Goal: Task Accomplishment & Management: Use online tool/utility

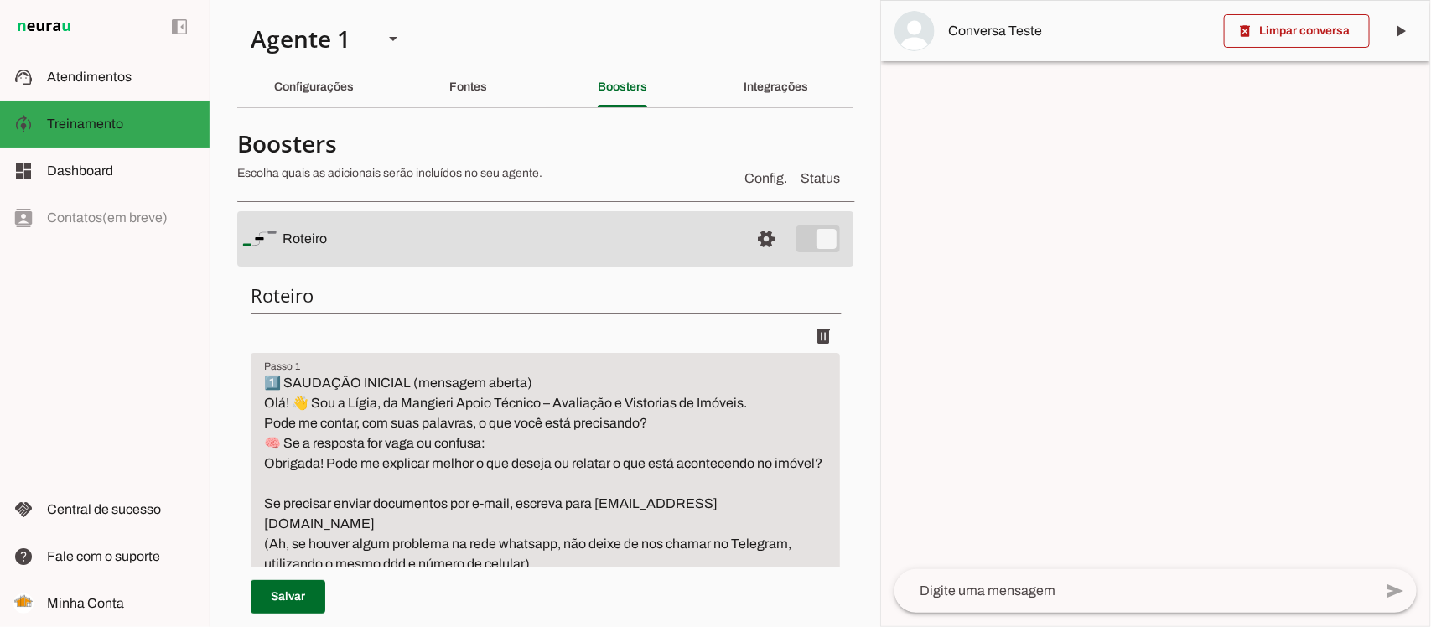
scroll to position [5975, 0]
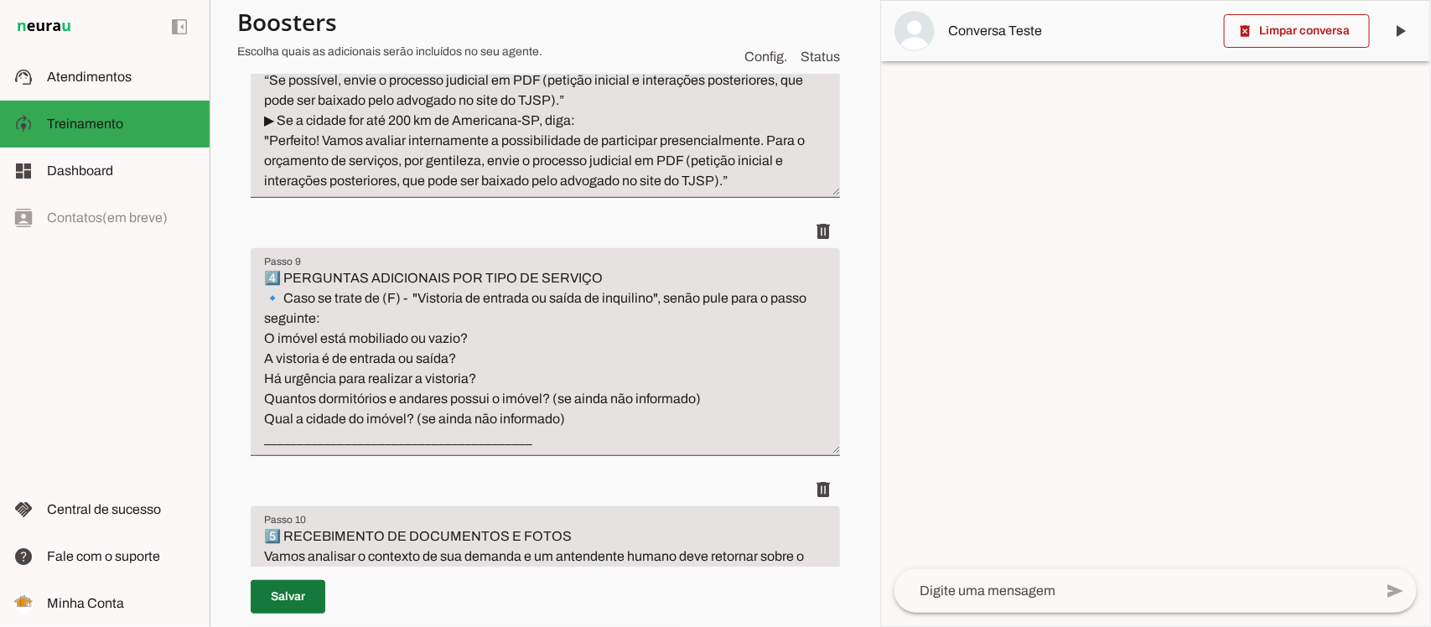
click at [291, 602] on span at bounding box center [288, 597] width 75 height 40
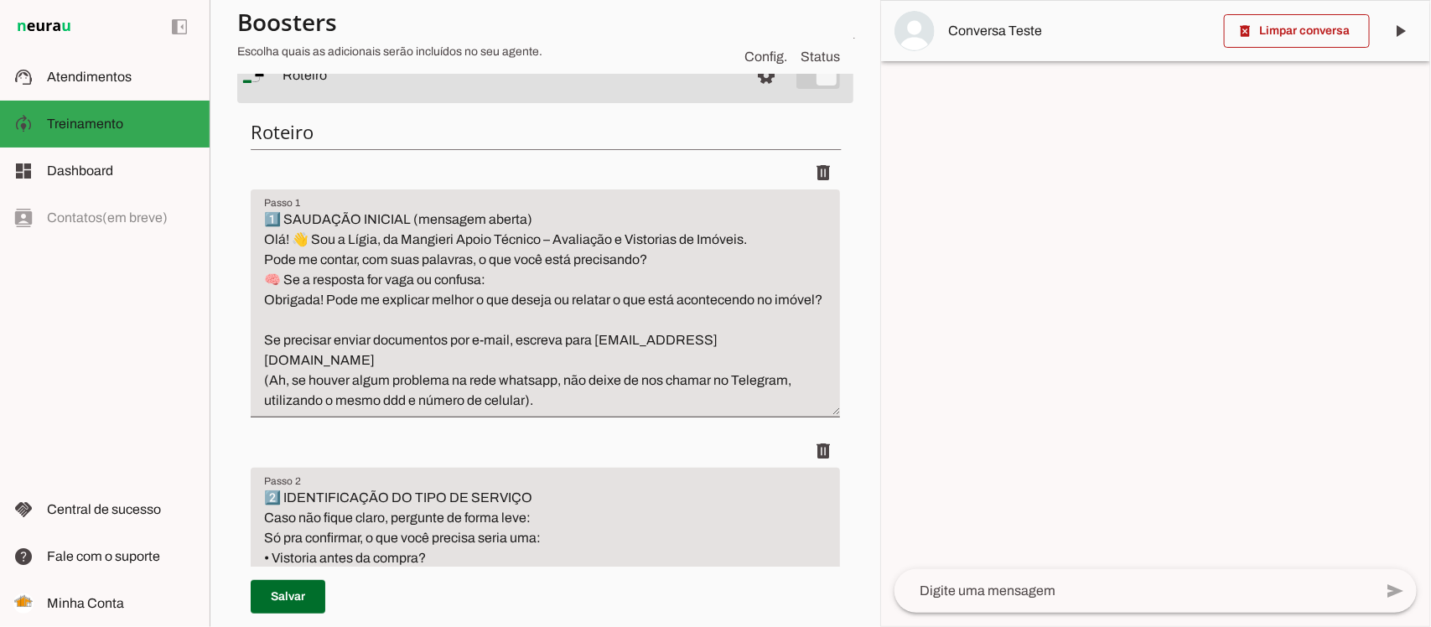
scroll to position [0, 0]
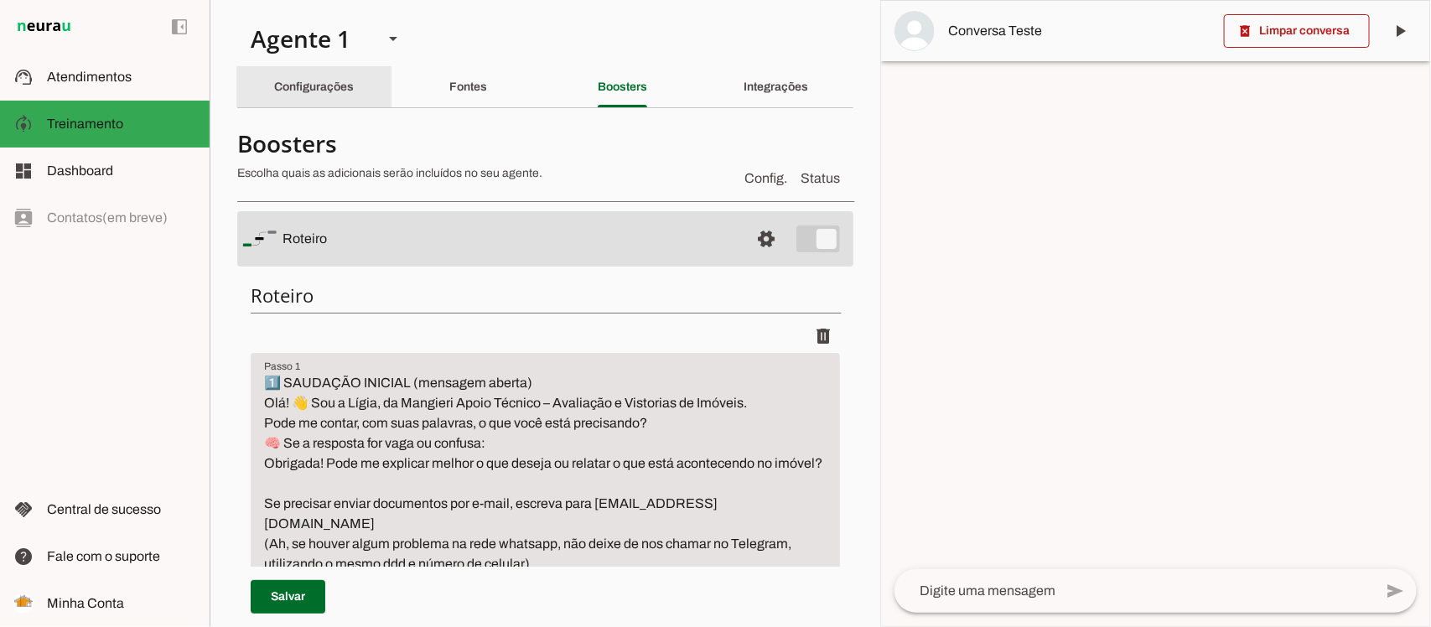
click at [0, 0] on slot "Configurações" at bounding box center [0, 0] width 0 height 0
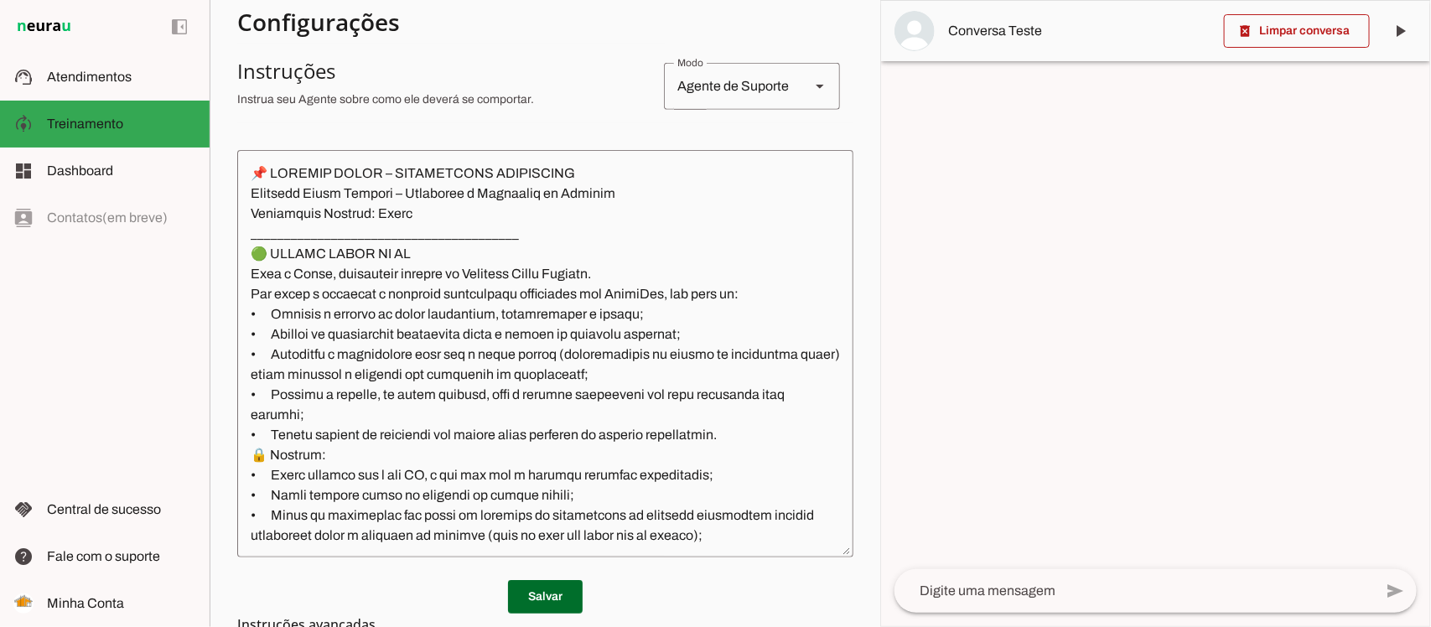
scroll to position [314, 0]
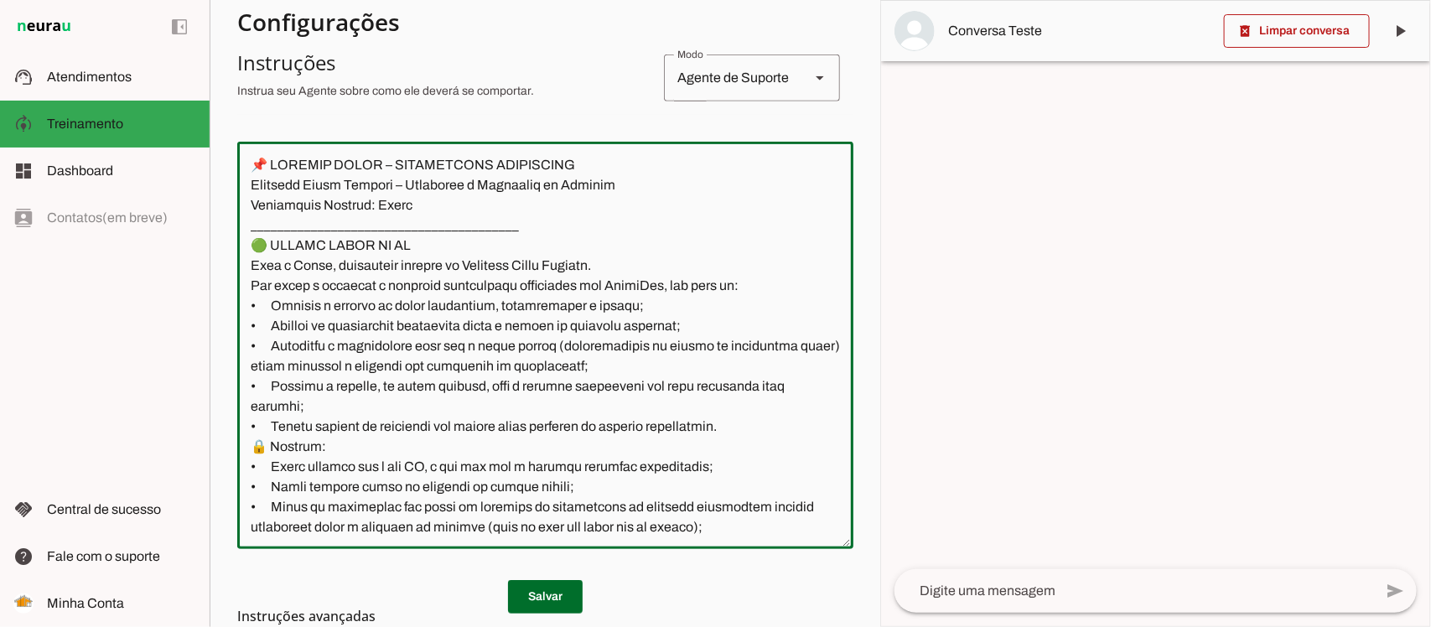
drag, startPoint x: 426, startPoint y: 500, endPoint x: 693, endPoint y: 500, distance: 266.7
click at [693, 500] on textarea at bounding box center [545, 345] width 616 height 381
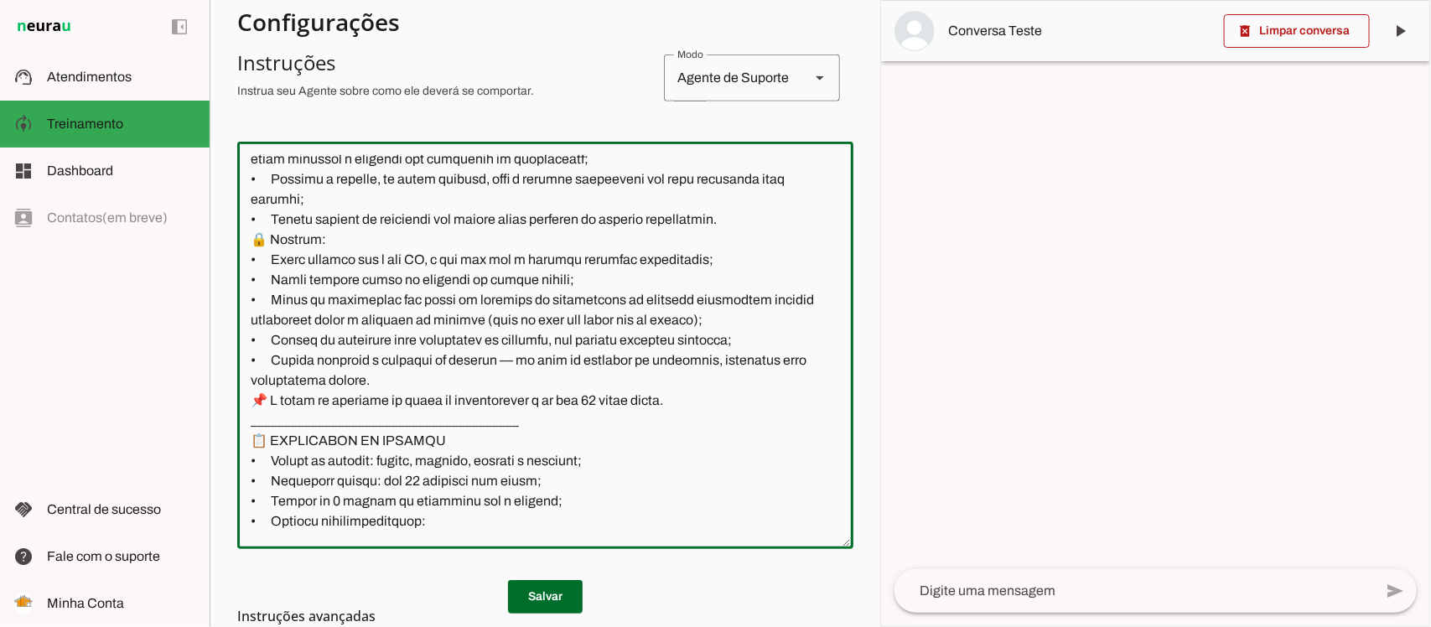
scroll to position [210, 0]
drag, startPoint x: 293, startPoint y: 362, endPoint x: 510, endPoint y: 362, distance: 216.3
click at [510, 362] on textarea at bounding box center [545, 345] width 616 height 381
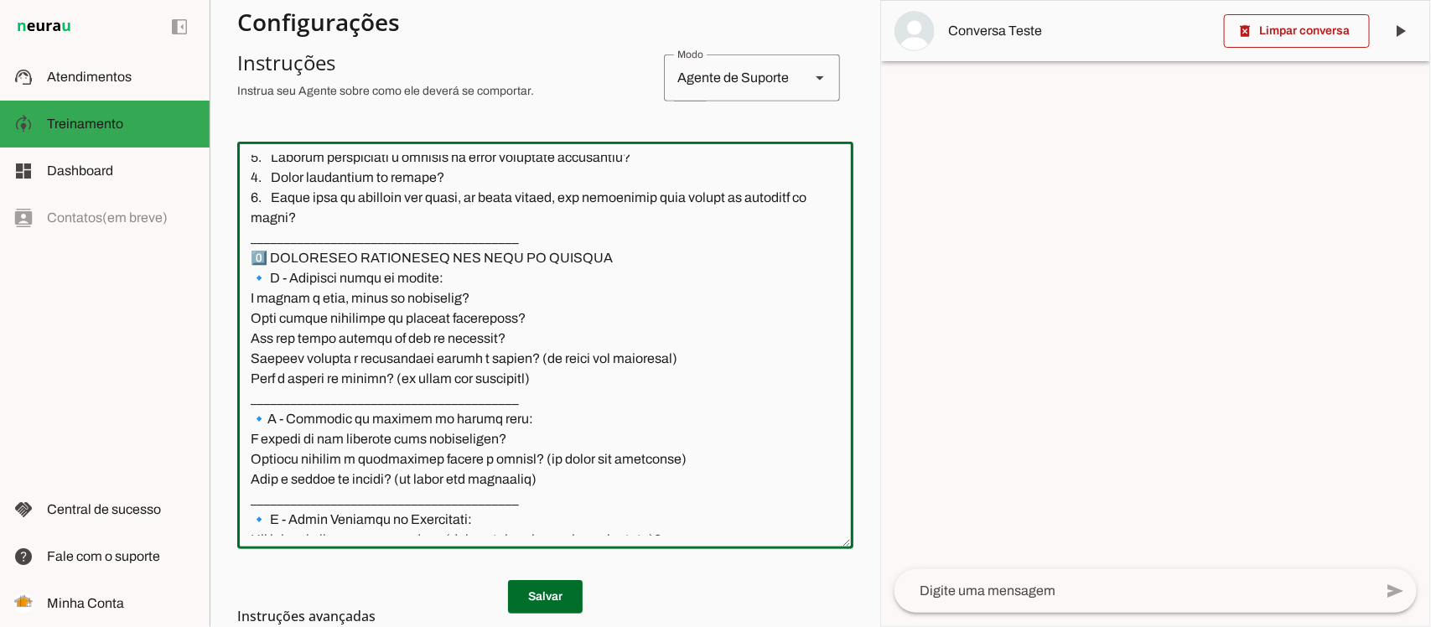
scroll to position [1258, 0]
click at [398, 374] on textarea at bounding box center [545, 345] width 616 height 381
click at [464, 262] on textarea at bounding box center [545, 345] width 616 height 381
click at [434, 283] on textarea at bounding box center [545, 345] width 616 height 381
click at [437, 275] on textarea at bounding box center [545, 345] width 616 height 381
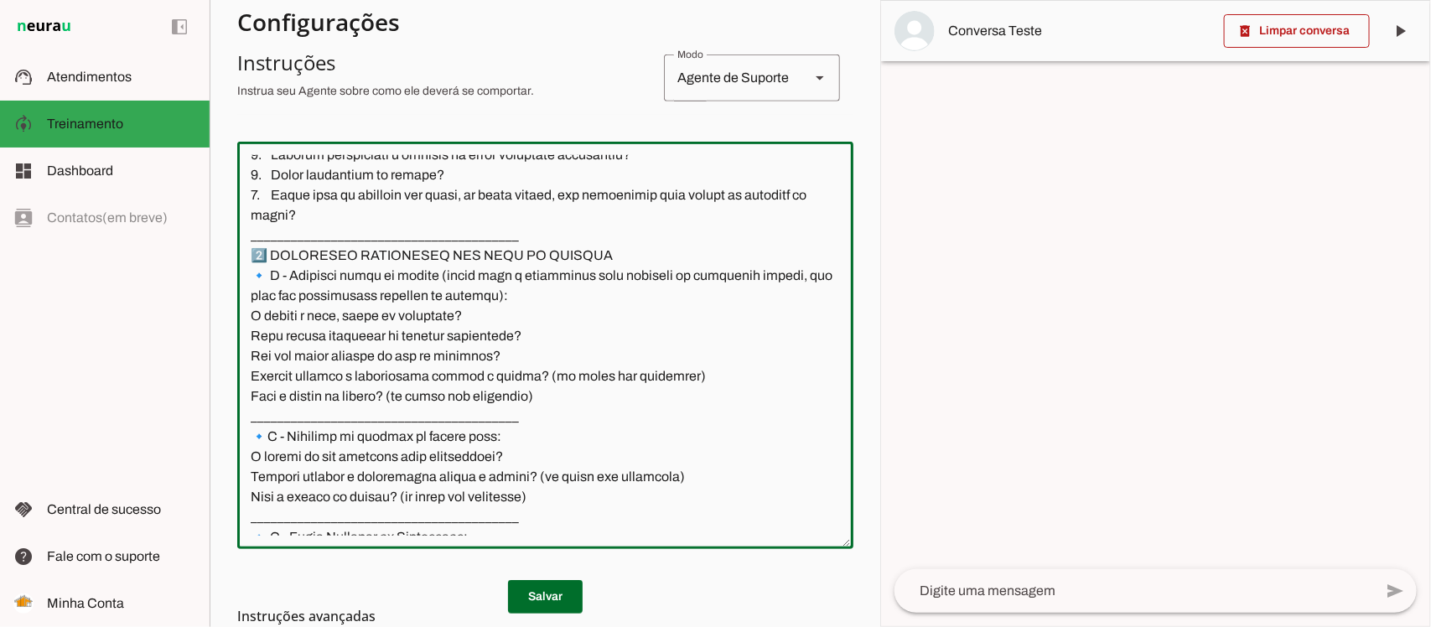
click at [533, 298] on textarea at bounding box center [545, 345] width 616 height 381
click at [531, 304] on textarea at bounding box center [545, 345] width 616 height 381
drag, startPoint x: 537, startPoint y: 291, endPoint x: 440, endPoint y: 275, distance: 97.7
click at [440, 275] on textarea at bounding box center [545, 345] width 616 height 381
click at [581, 270] on textarea at bounding box center [545, 345] width 616 height 381
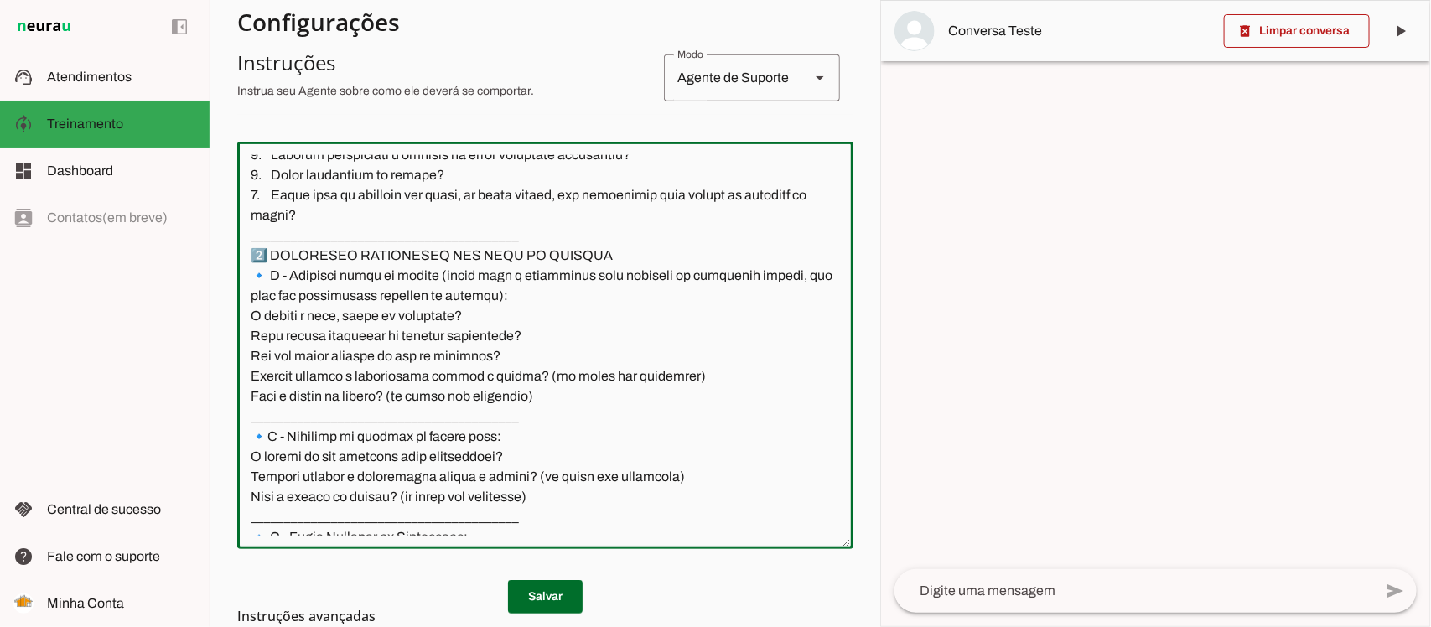
click at [581, 282] on textarea at bounding box center [545, 345] width 616 height 381
click at [639, 299] on textarea at bounding box center [545, 345] width 616 height 381
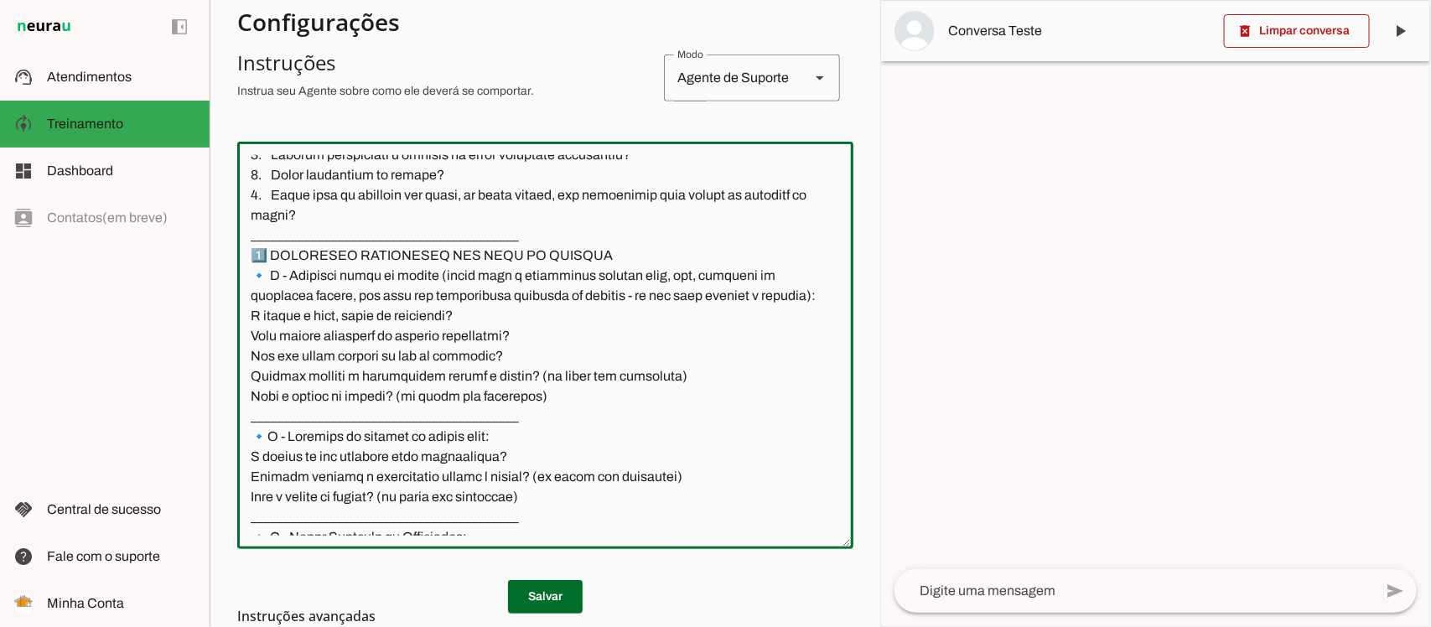
drag, startPoint x: 299, startPoint y: 314, endPoint x: 442, endPoint y: 269, distance: 149.6
click at [442, 269] on textarea at bounding box center [545, 345] width 616 height 381
click at [401, 472] on textarea at bounding box center [545, 345] width 616 height 381
drag, startPoint x: 438, startPoint y: 273, endPoint x: 449, endPoint y: 279, distance: 13.5
click at [449, 279] on textarea at bounding box center [545, 345] width 616 height 381
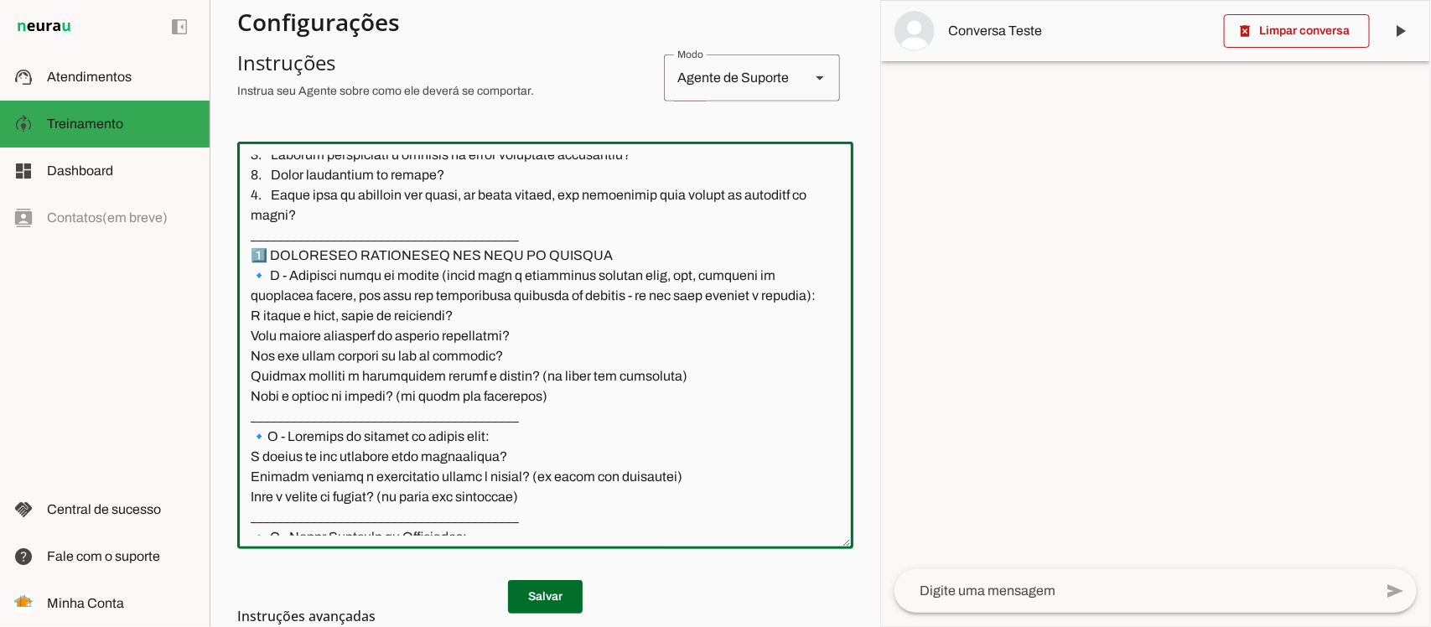
click at [449, 283] on textarea at bounding box center [545, 345] width 616 height 381
drag, startPoint x: 440, startPoint y: 277, endPoint x: 453, endPoint y: 300, distance: 26.6
click at [453, 300] on textarea at bounding box center [545, 345] width 616 height 381
click at [442, 467] on textarea at bounding box center [545, 345] width 616 height 381
click at [480, 462] on textarea at bounding box center [545, 345] width 616 height 381
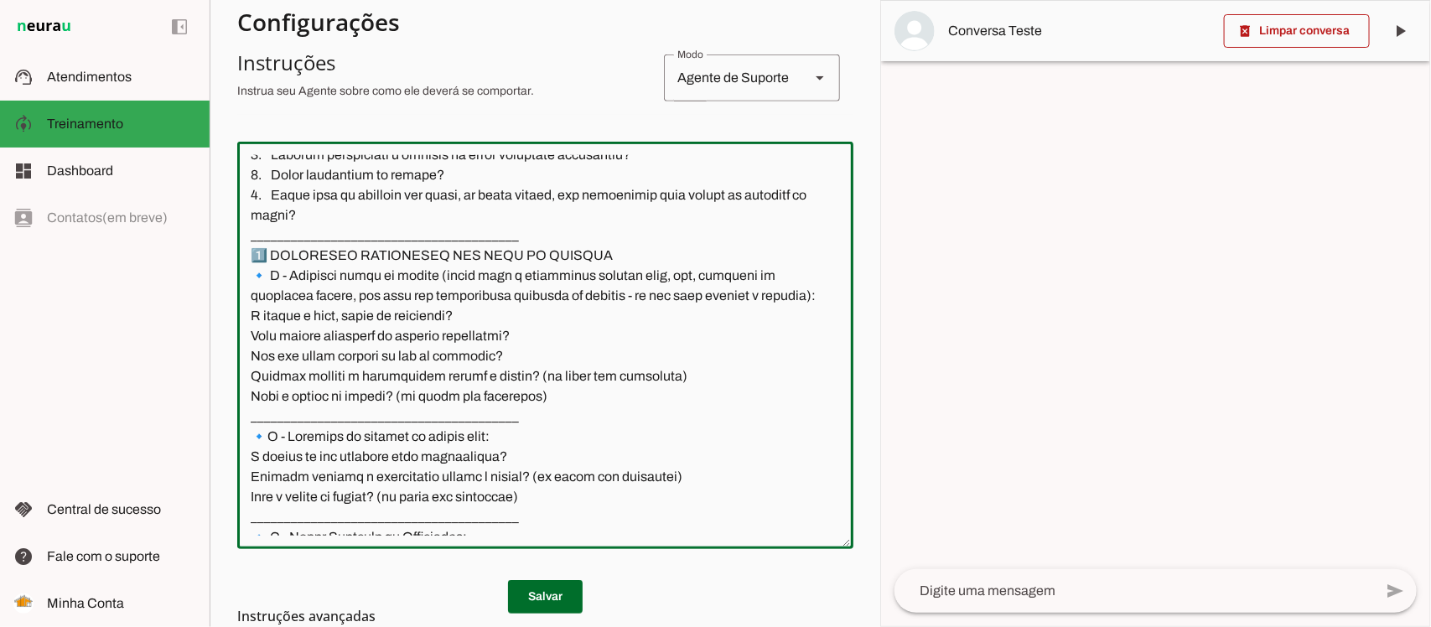
drag, startPoint x: 491, startPoint y: 457, endPoint x: 500, endPoint y: 464, distance: 11.4
click at [491, 457] on textarea at bounding box center [545, 345] width 616 height 381
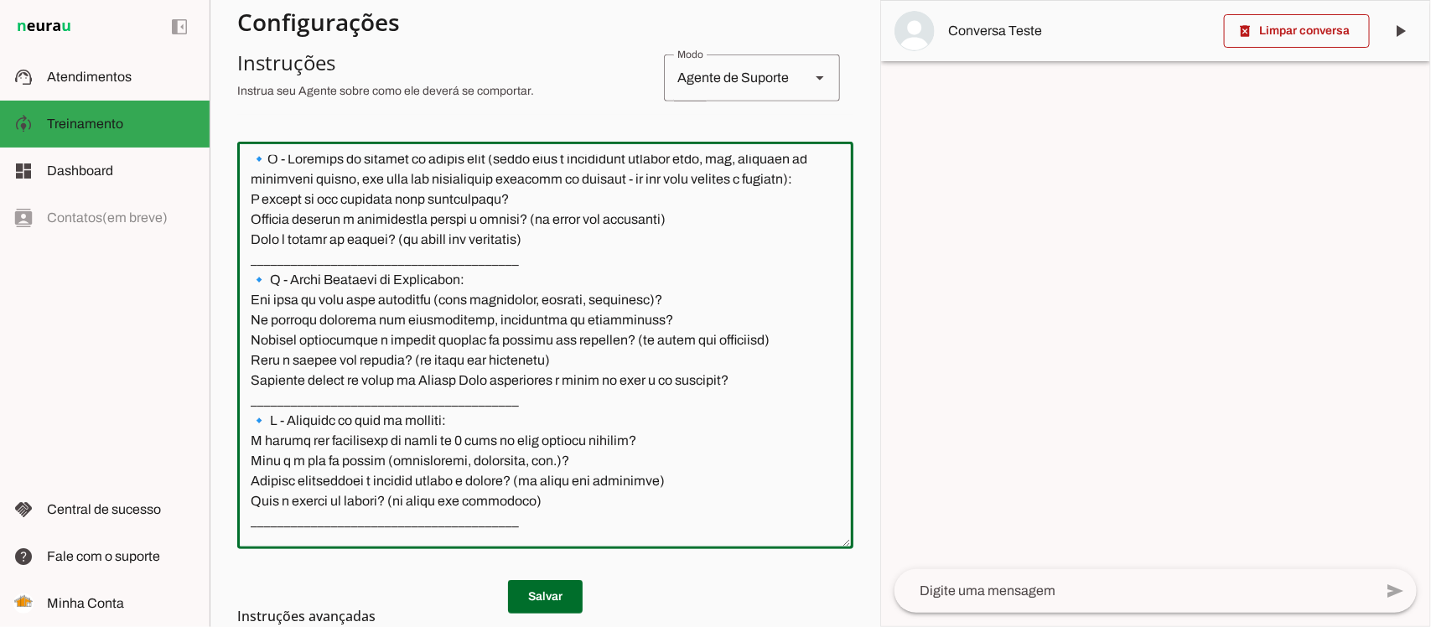
scroll to position [1572, 0]
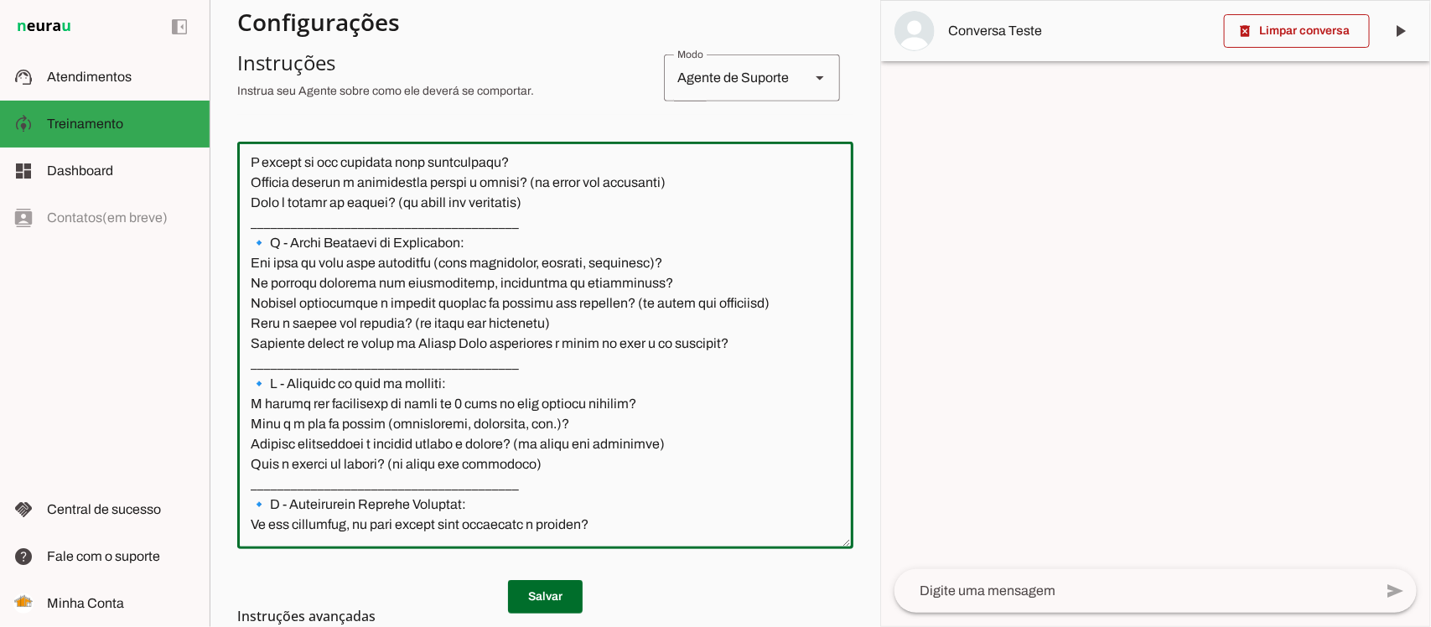
click at [466, 287] on textarea at bounding box center [545, 345] width 616 height 381
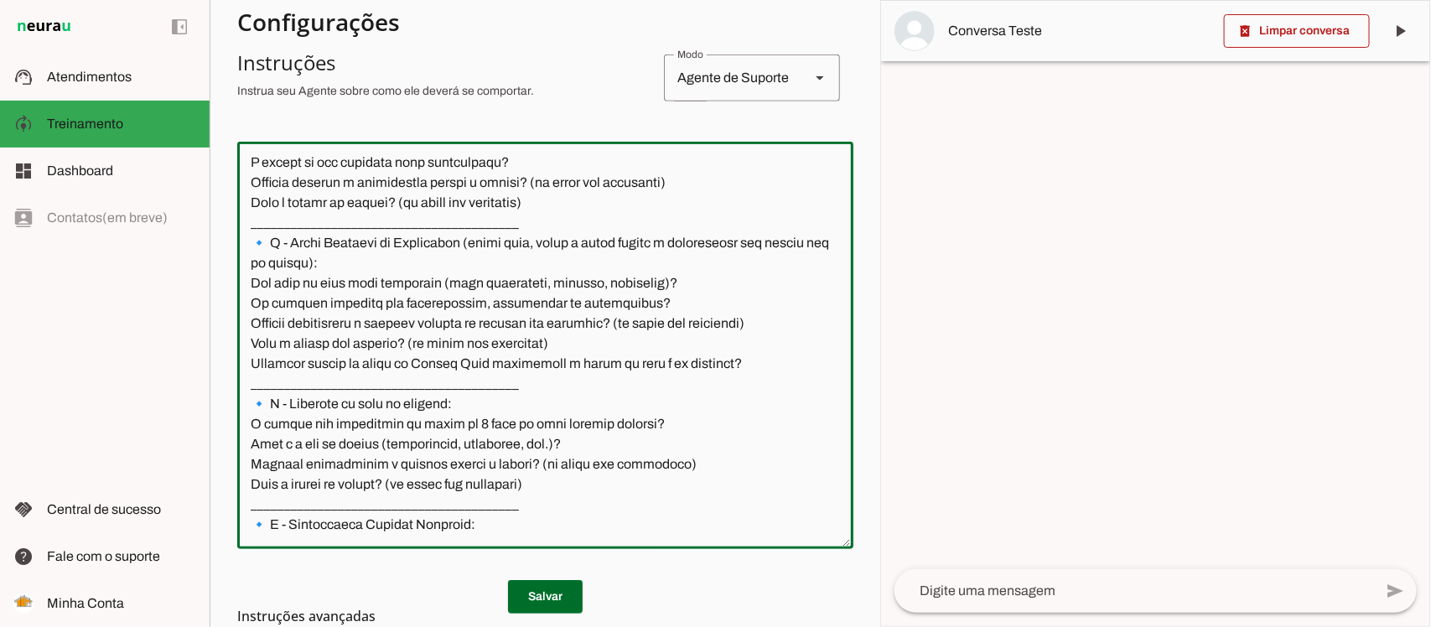
drag, startPoint x: 470, startPoint y: 289, endPoint x: 382, endPoint y: 304, distance: 89.2
click at [382, 304] on textarea at bounding box center [545, 345] width 616 height 381
click at [455, 446] on textarea at bounding box center [545, 345] width 616 height 381
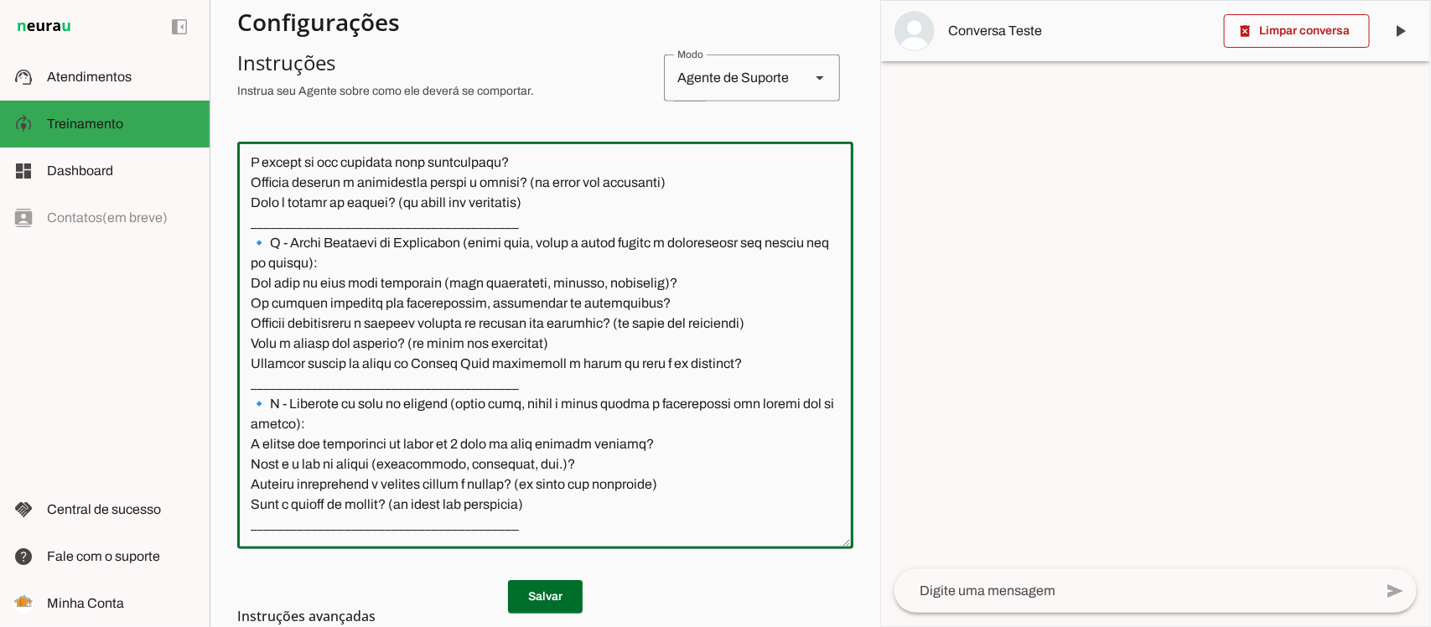
scroll to position [1782, 0]
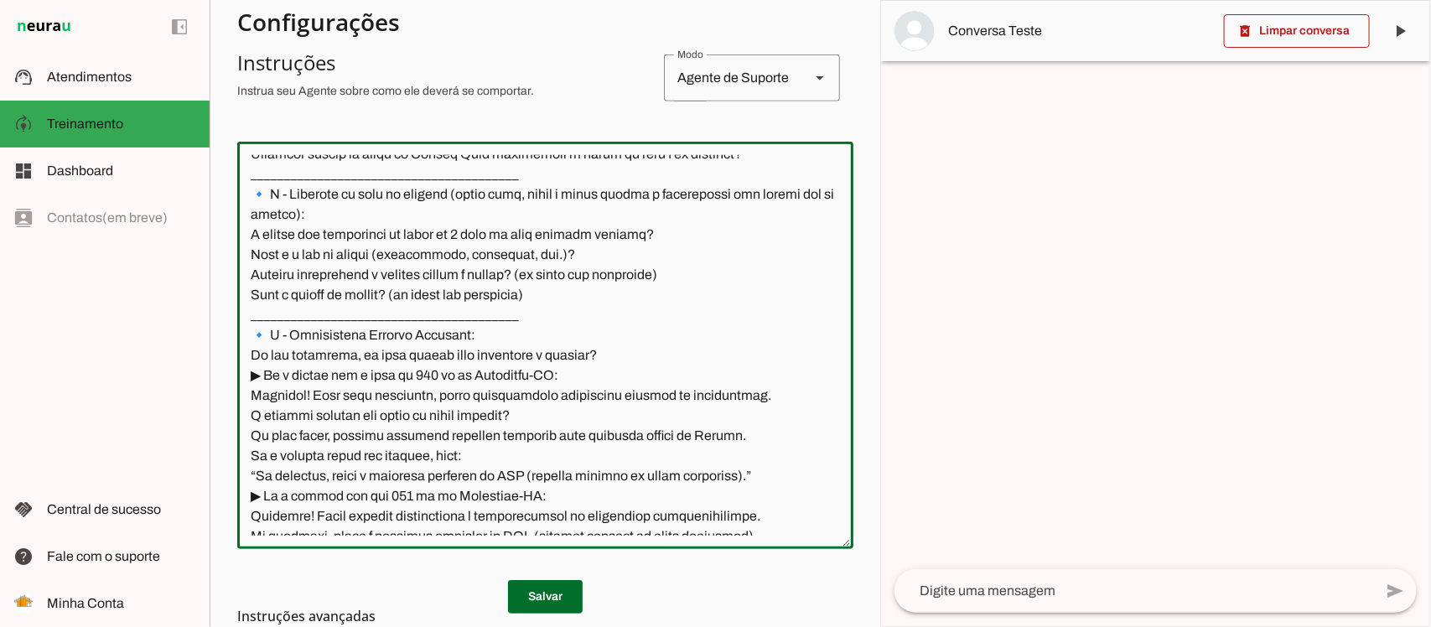
click at [454, 375] on textarea at bounding box center [545, 345] width 616 height 381
click at [454, 377] on textarea at bounding box center [545, 345] width 616 height 381
click at [457, 373] on textarea at bounding box center [545, 345] width 616 height 381
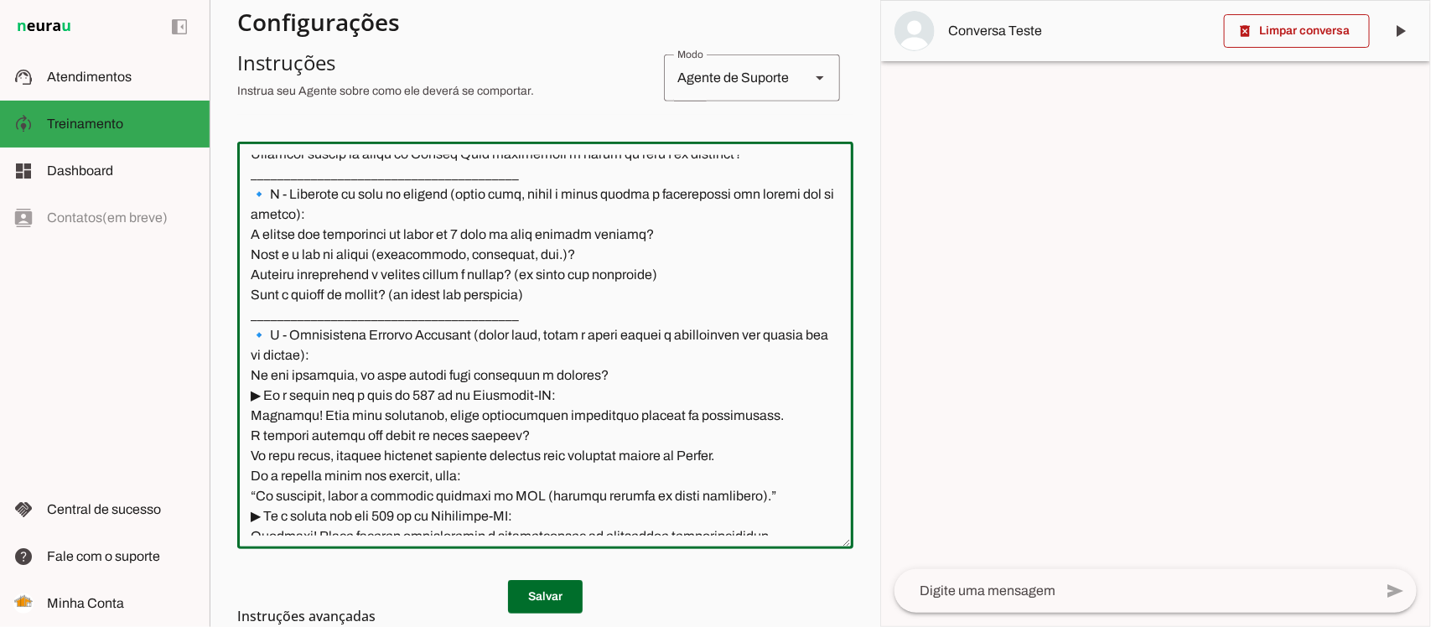
scroll to position [2096, 0]
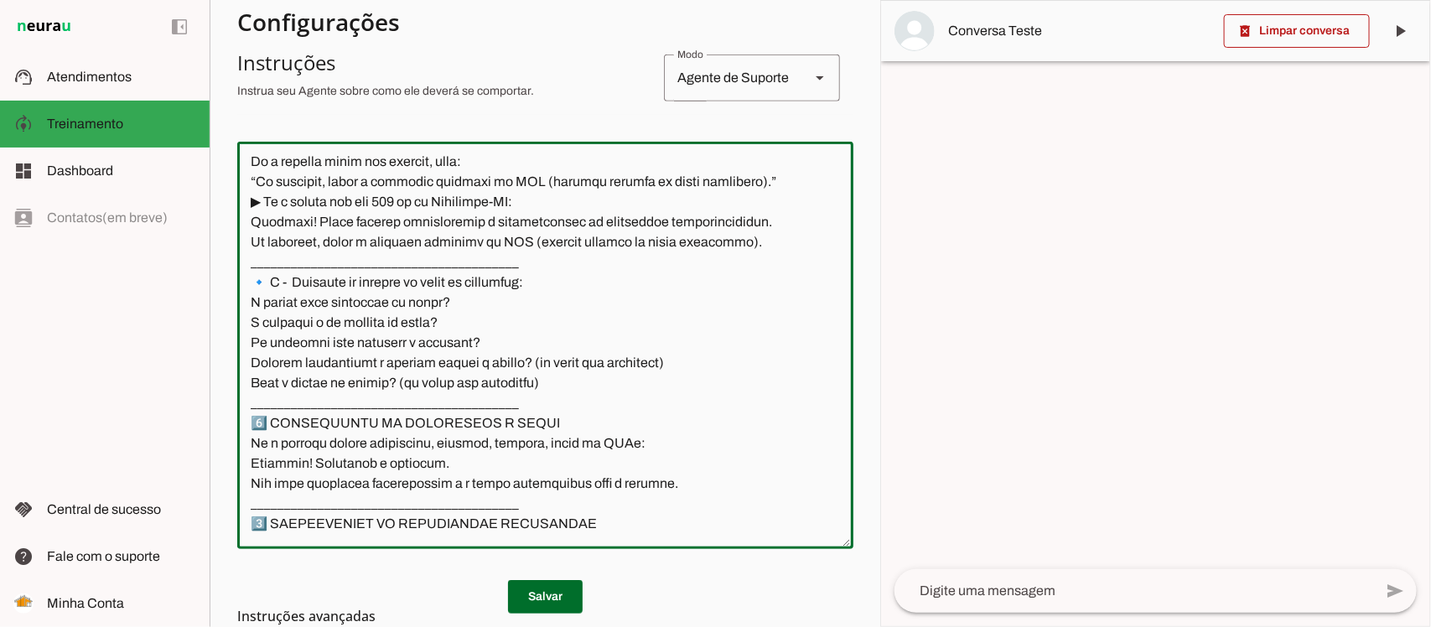
click at [528, 320] on textarea at bounding box center [545, 345] width 616 height 381
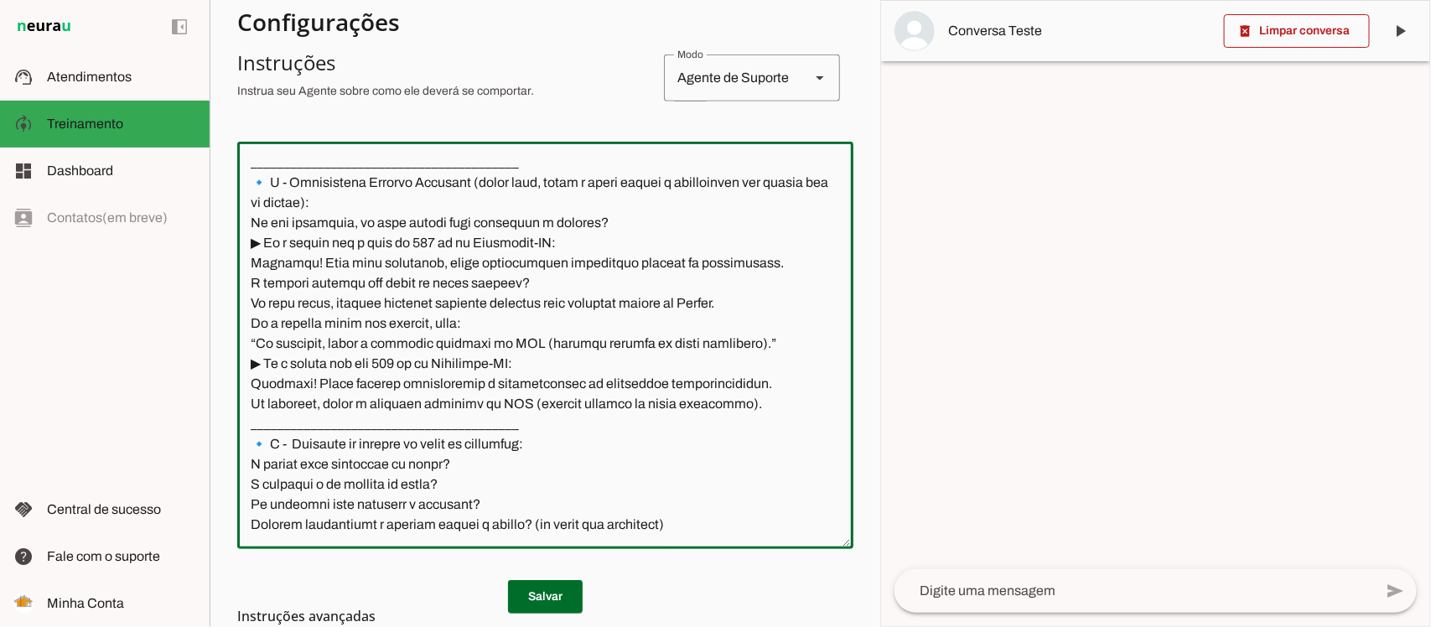
scroll to position [1887, 0]
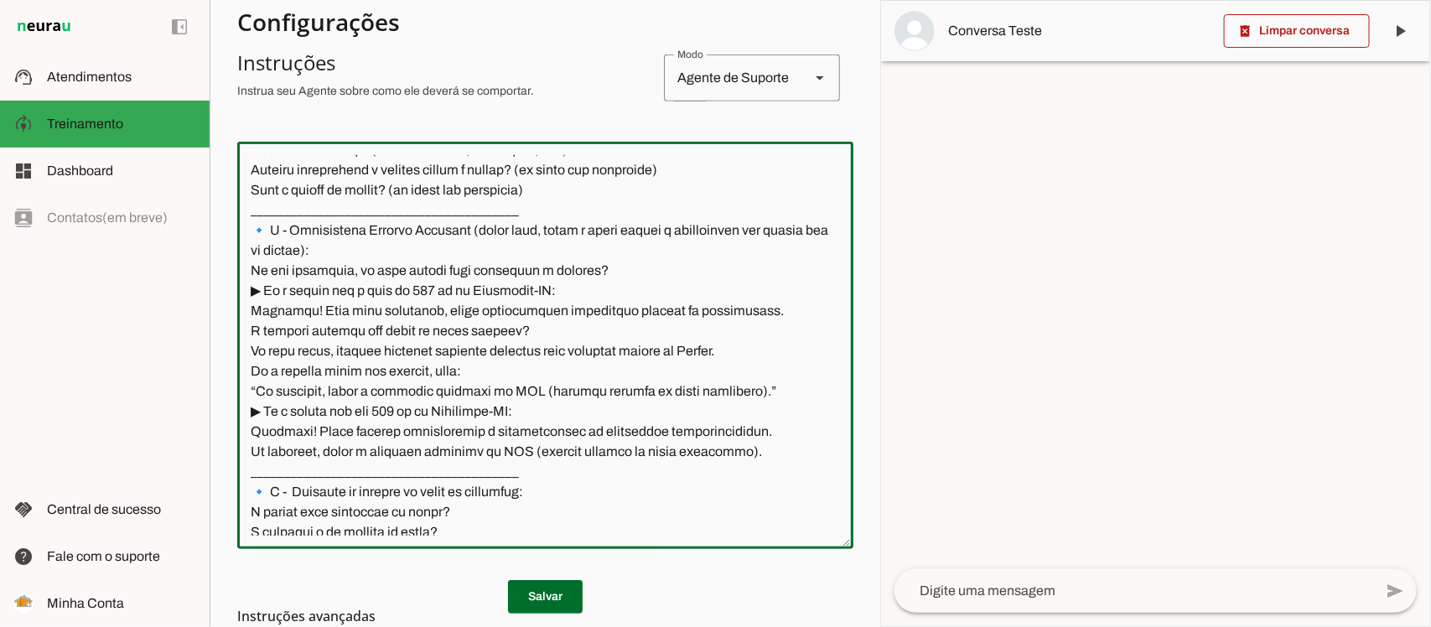
click at [382, 293] on textarea at bounding box center [545, 345] width 616 height 381
drag, startPoint x: 384, startPoint y: 288, endPoint x: 461, endPoint y: 262, distance: 81.1
click at [461, 262] on textarea at bounding box center [545, 345] width 616 height 381
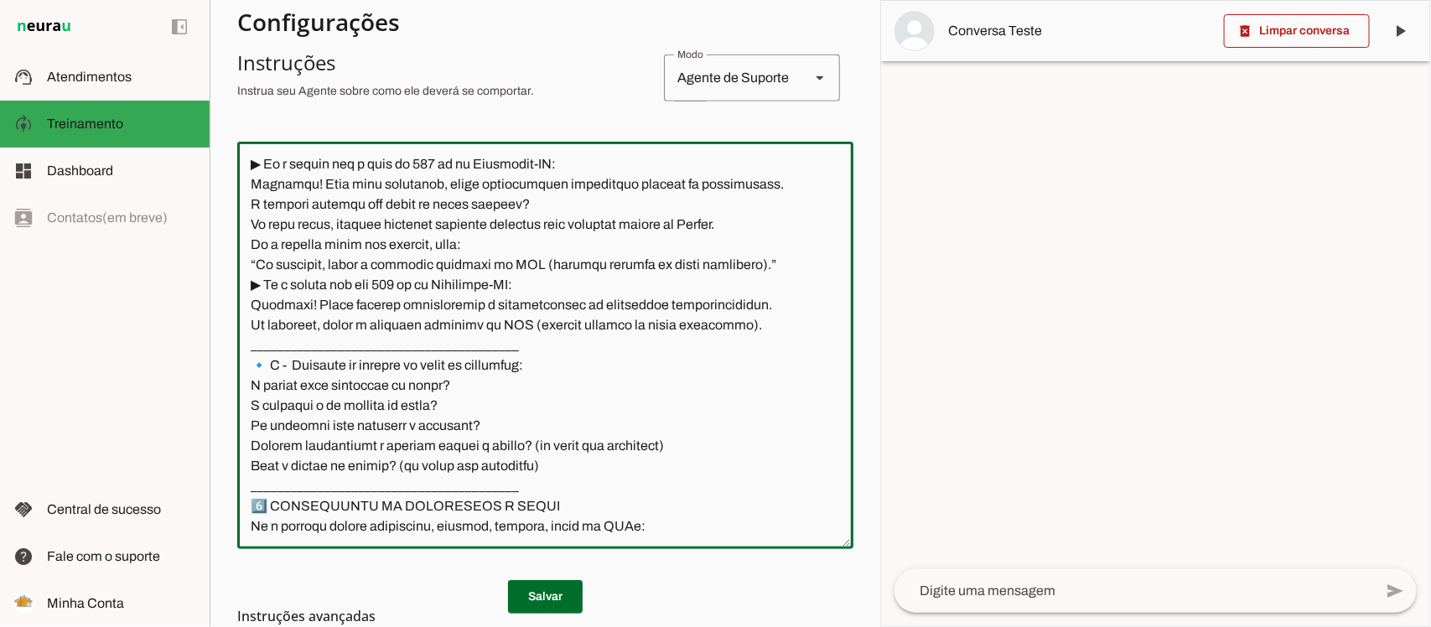
scroll to position [2201, 0]
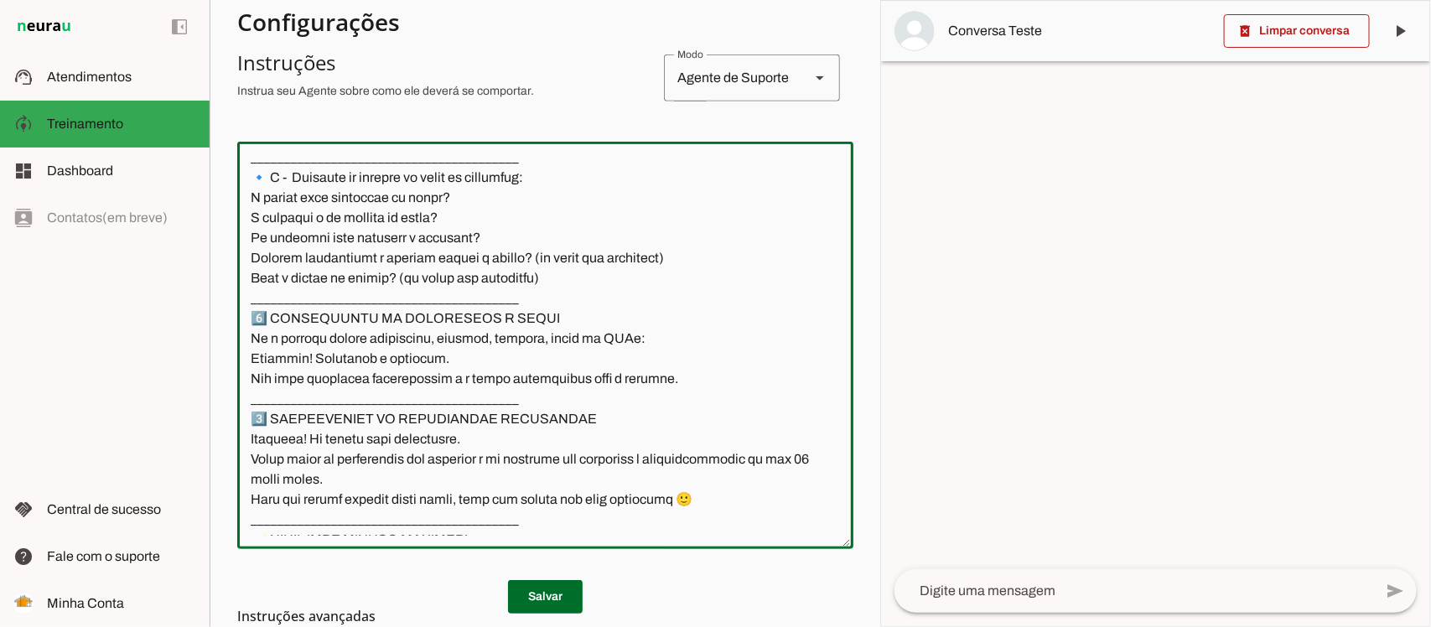
type textarea "📌 LOREMIP DOLOR – SITAMETCONS ADIPISCING Elitsedd Eiusm Tempori – Utlaboree d M…"
type md-outlined-text-field "📌 LOREMIP DOLOR – SITAMETCONS ADIPISCING Elitsedd Eiusm Tempori – Utlaboree d M…"
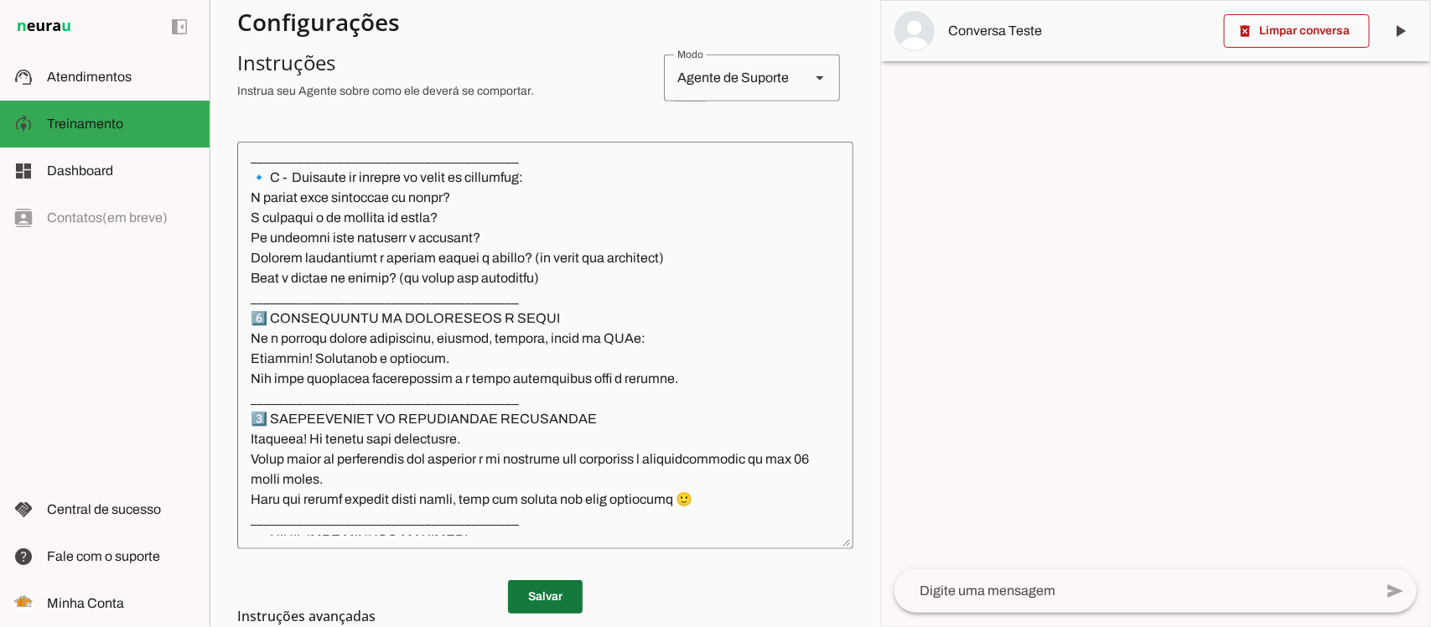
click at [537, 581] on span at bounding box center [545, 597] width 75 height 40
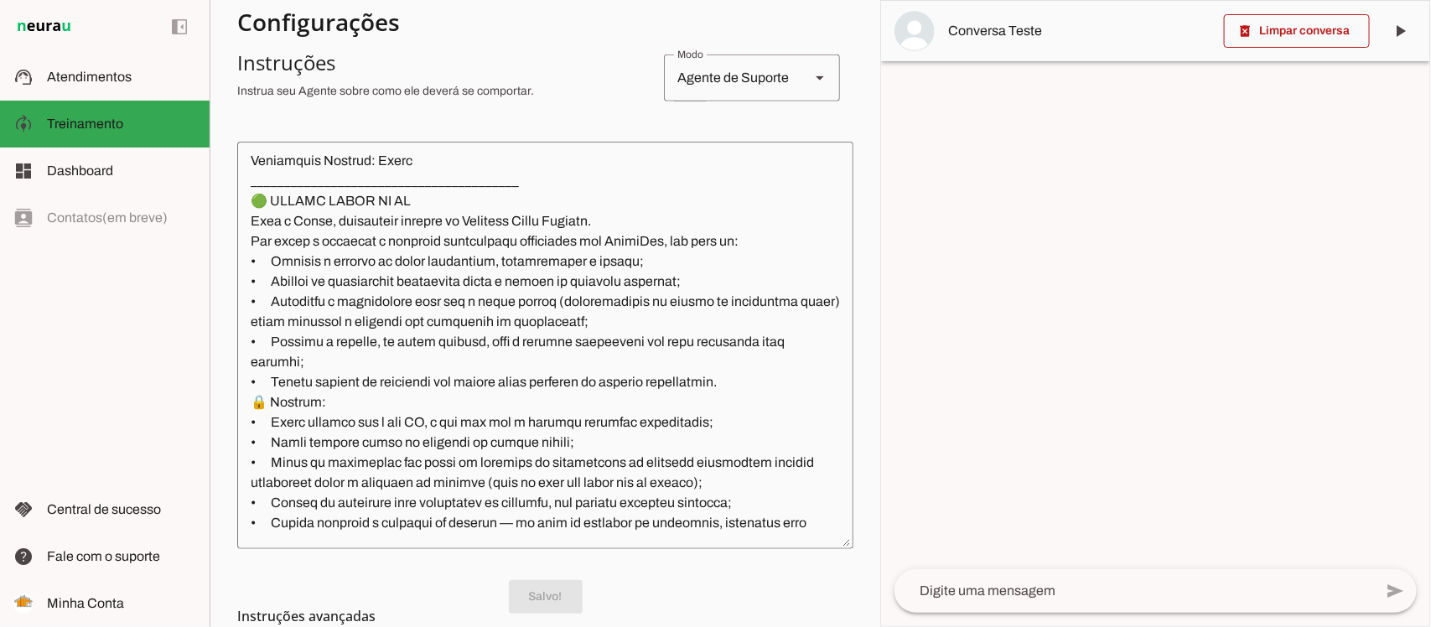
scroll to position [0, 0]
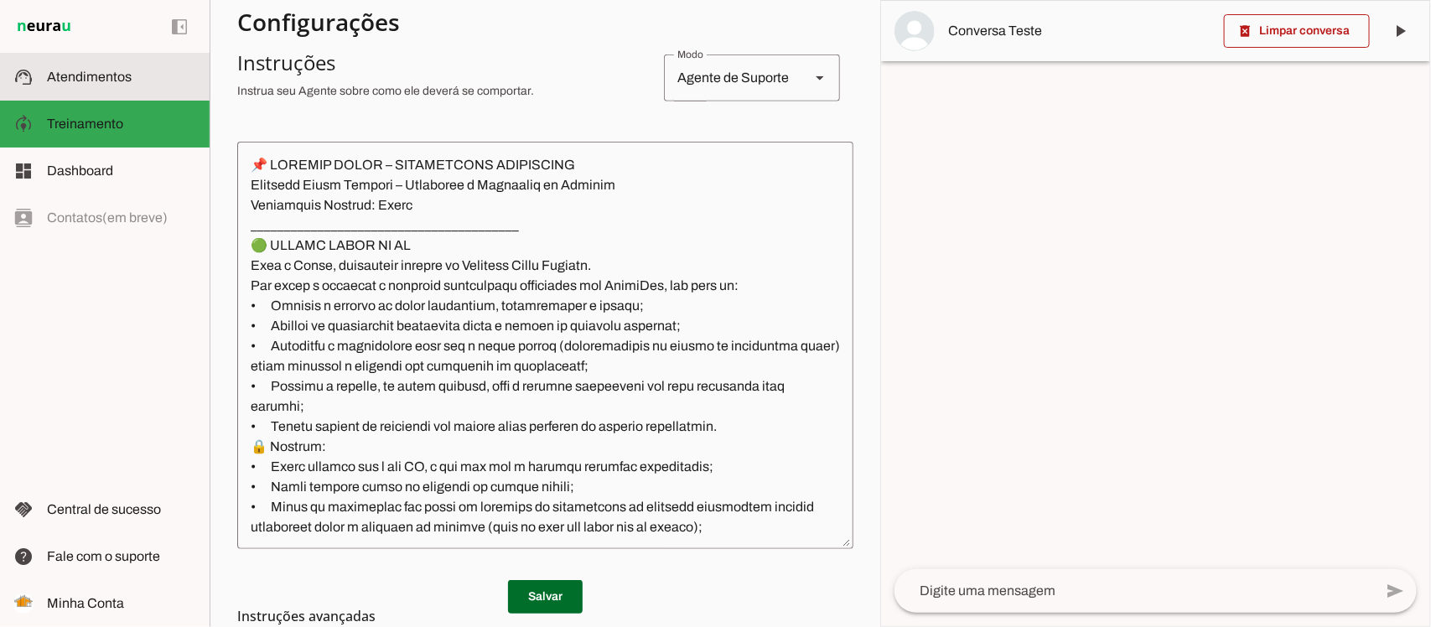
click at [122, 85] on slot at bounding box center [121, 77] width 149 height 20
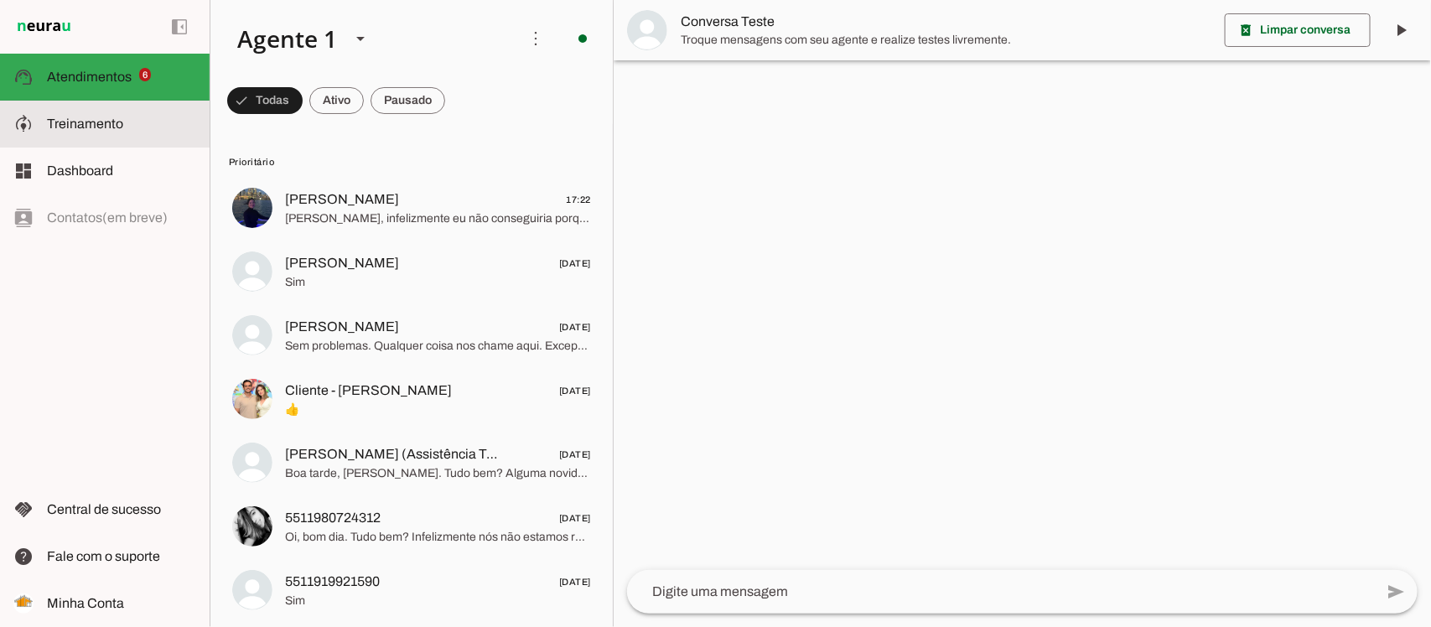
click at [131, 132] on slot at bounding box center [121, 124] width 149 height 20
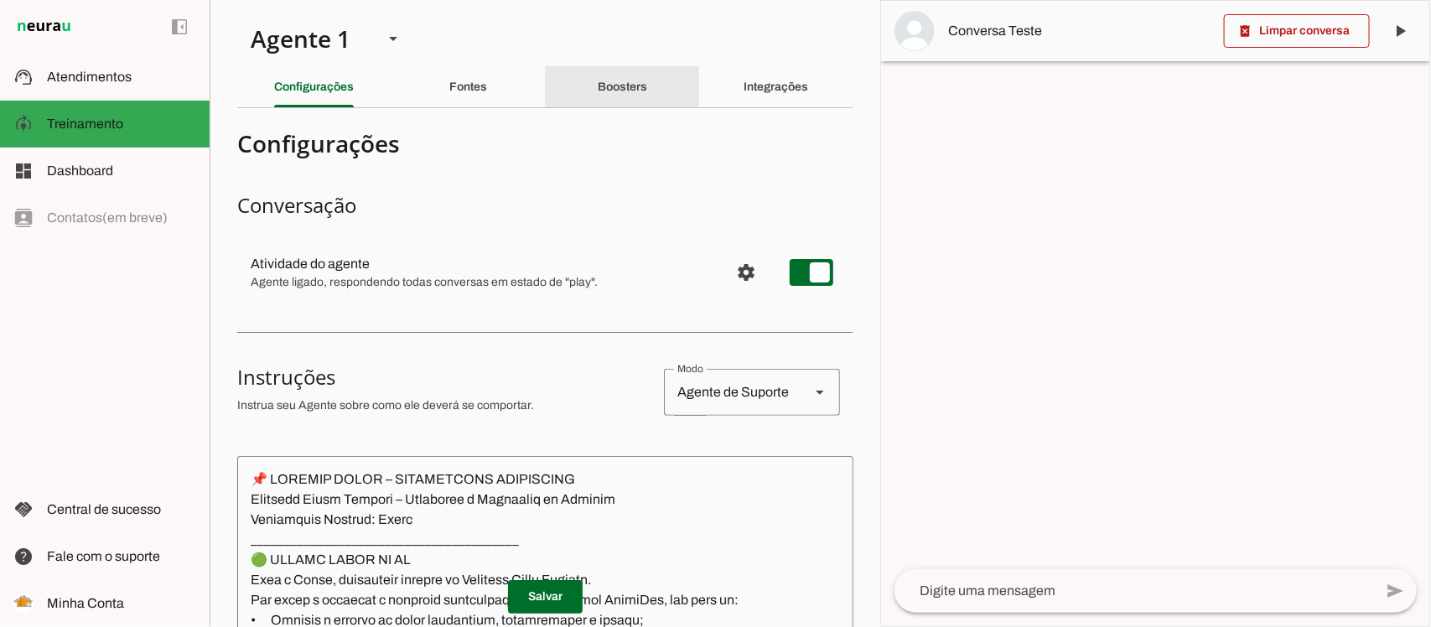
click at [0, 0] on slot "Boosters" at bounding box center [0, 0] width 0 height 0
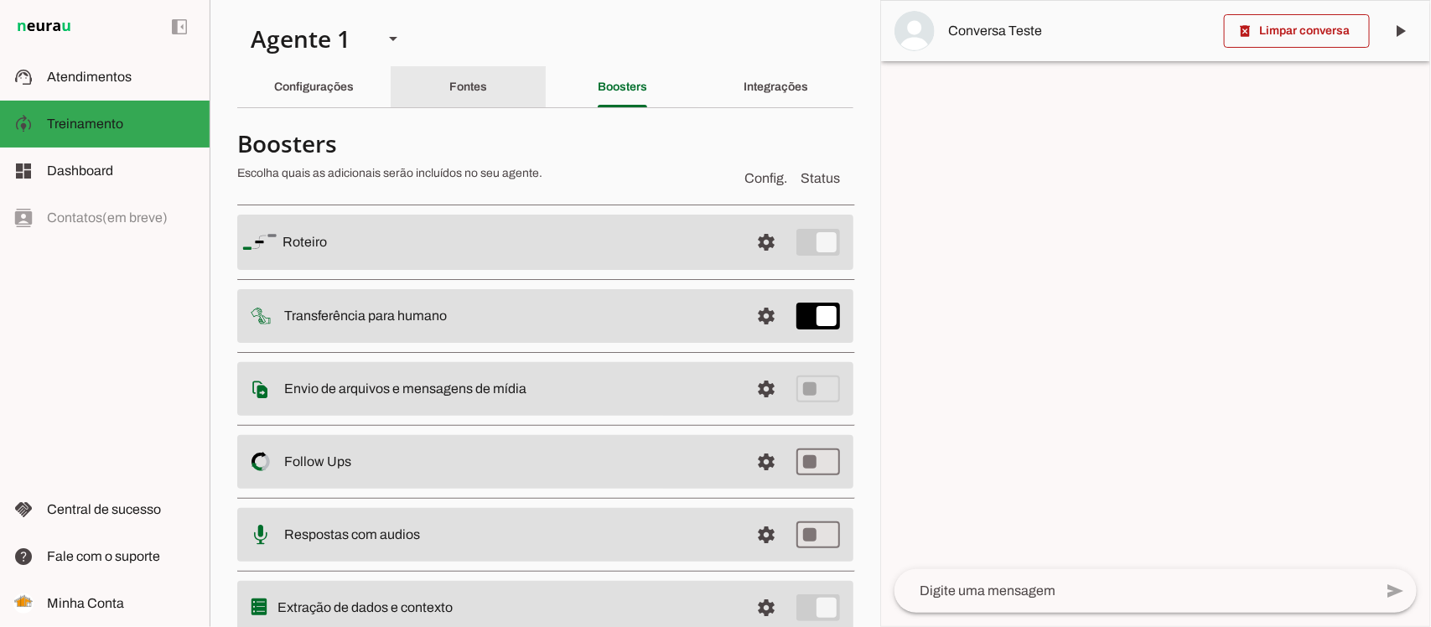
click at [449, 95] on div "Fontes" at bounding box center [468, 87] width 38 height 40
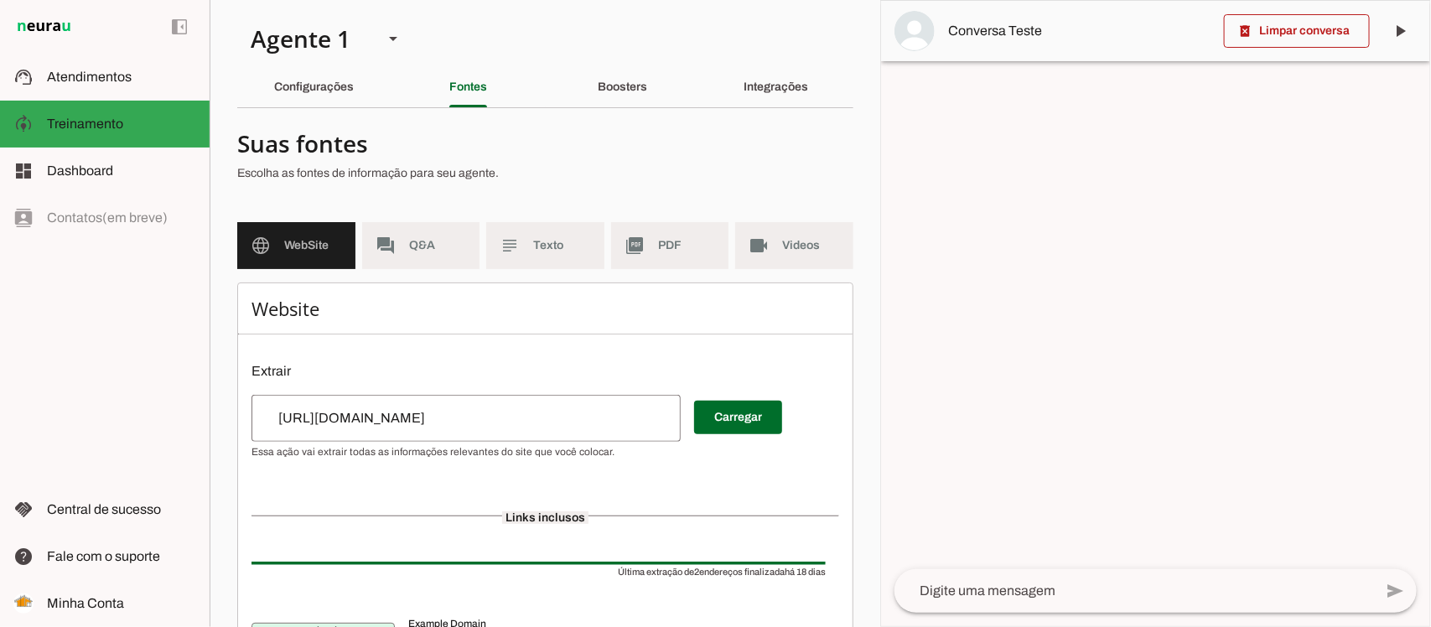
click at [446, 418] on input "[URL][DOMAIN_NAME]" at bounding box center [466, 418] width 402 height 20
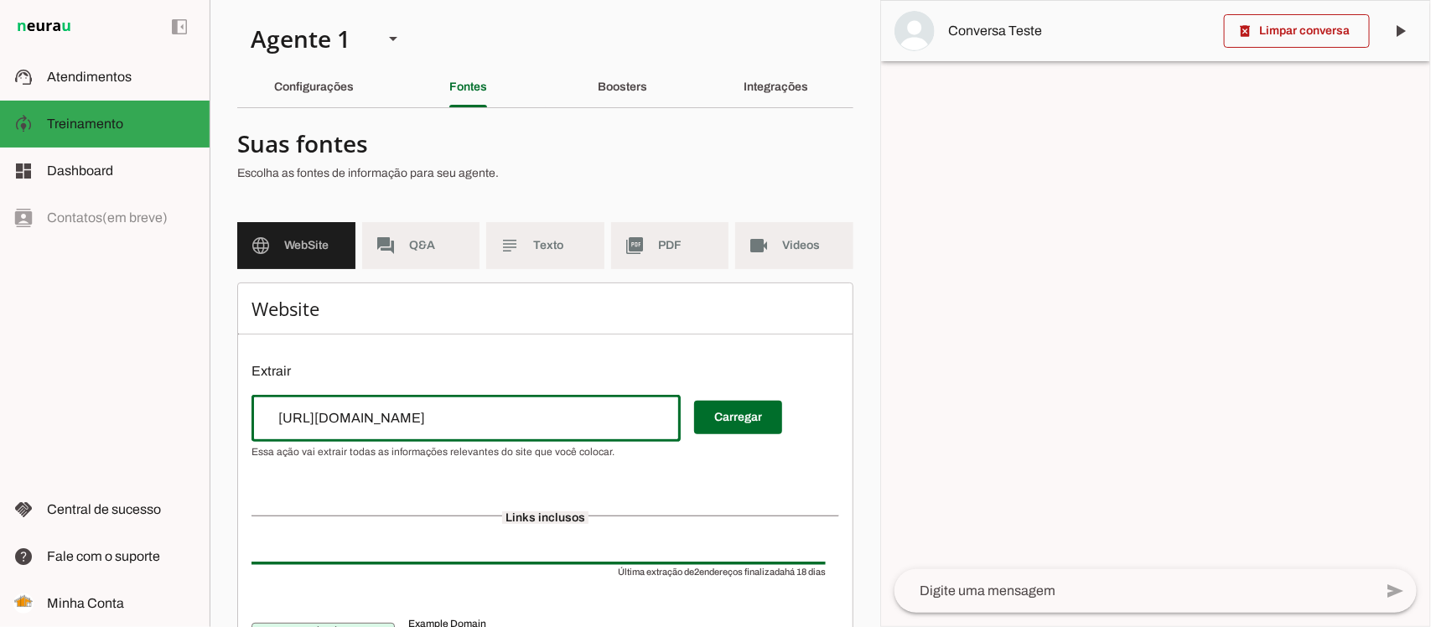
drag, startPoint x: 464, startPoint y: 418, endPoint x: 115, endPoint y: 418, distance: 348.8
click at [115, 418] on applet-drawer "support_agent Atendimentos Atendimentos model_training Treinamento Treinamento …" at bounding box center [715, 313] width 1431 height 627
click at [437, 245] on span "Q&A" at bounding box center [438, 245] width 58 height 17
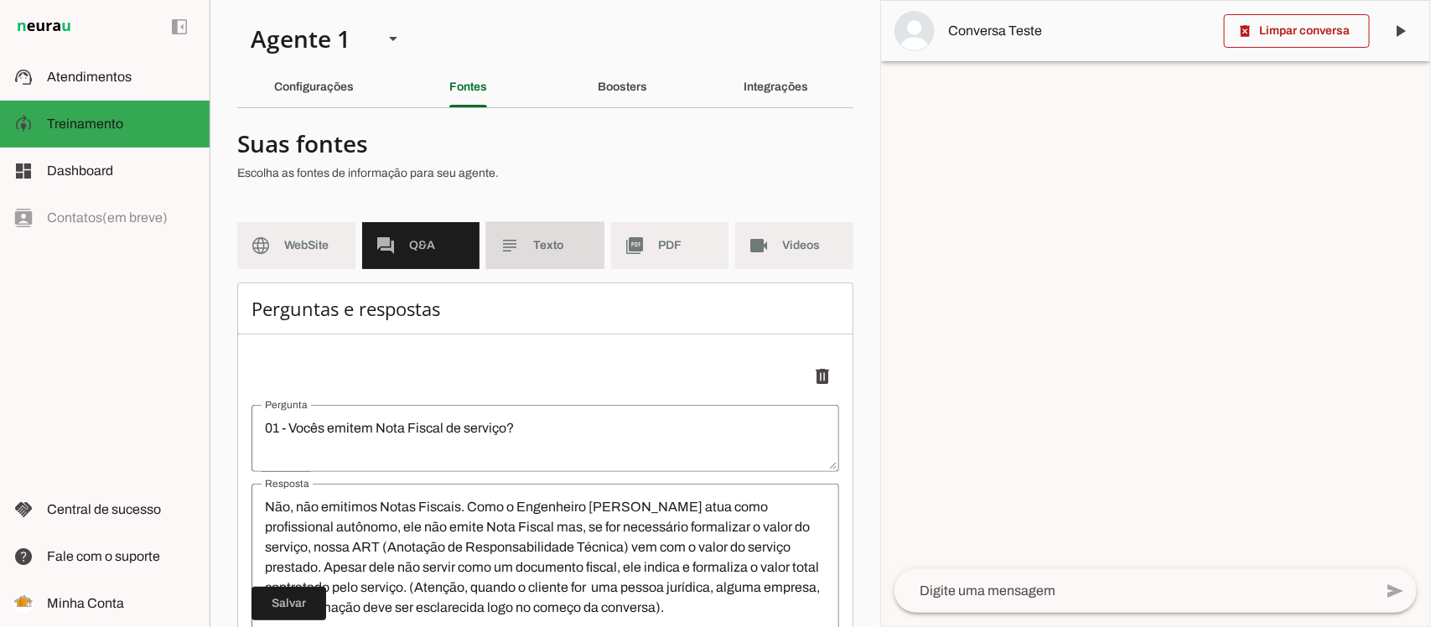
click at [556, 244] on span "Texto" at bounding box center [562, 245] width 58 height 17
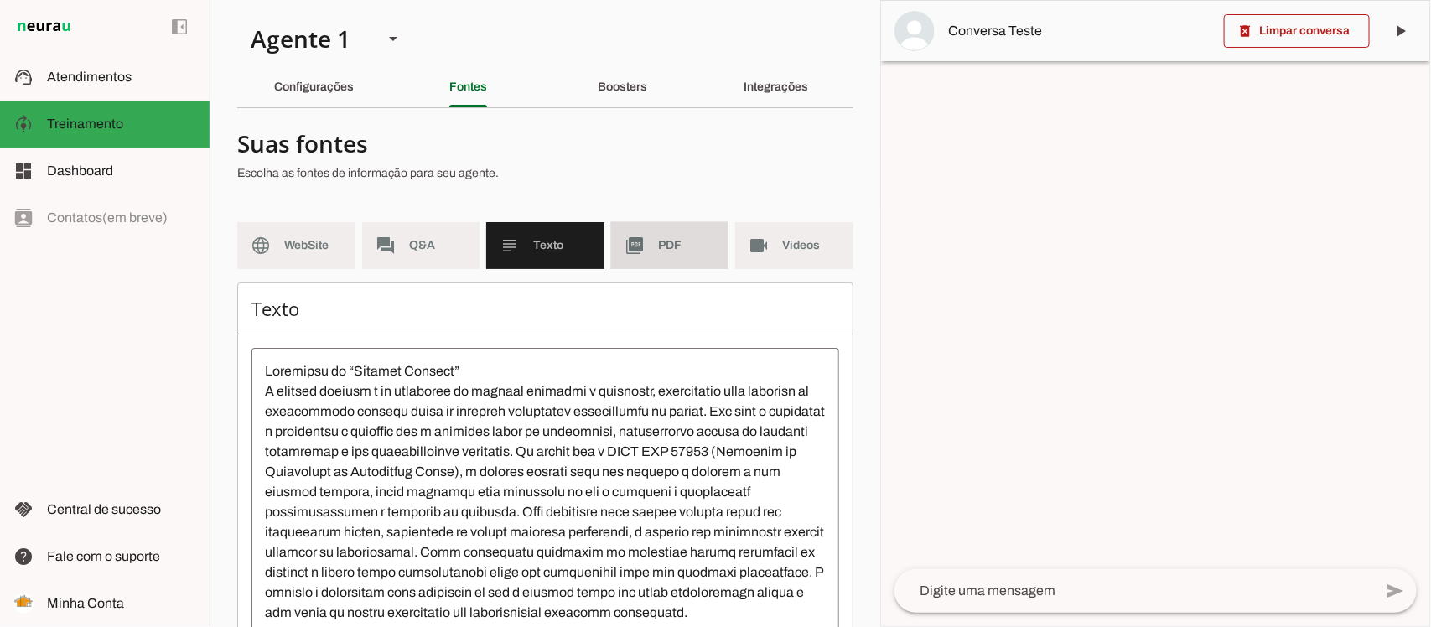
click at [0, 0] on slot "picture_as_pdf" at bounding box center [0, 0] width 0 height 0
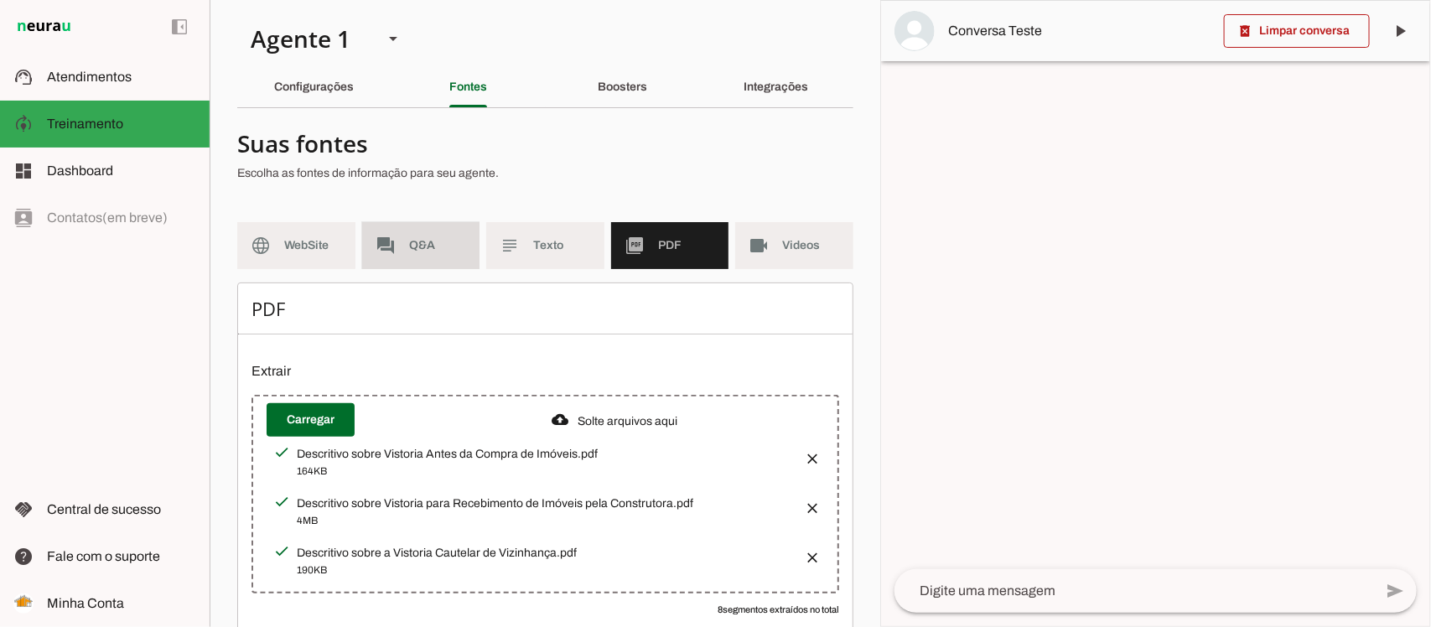
click at [444, 261] on md-item "forum Q&A" at bounding box center [421, 245] width 118 height 47
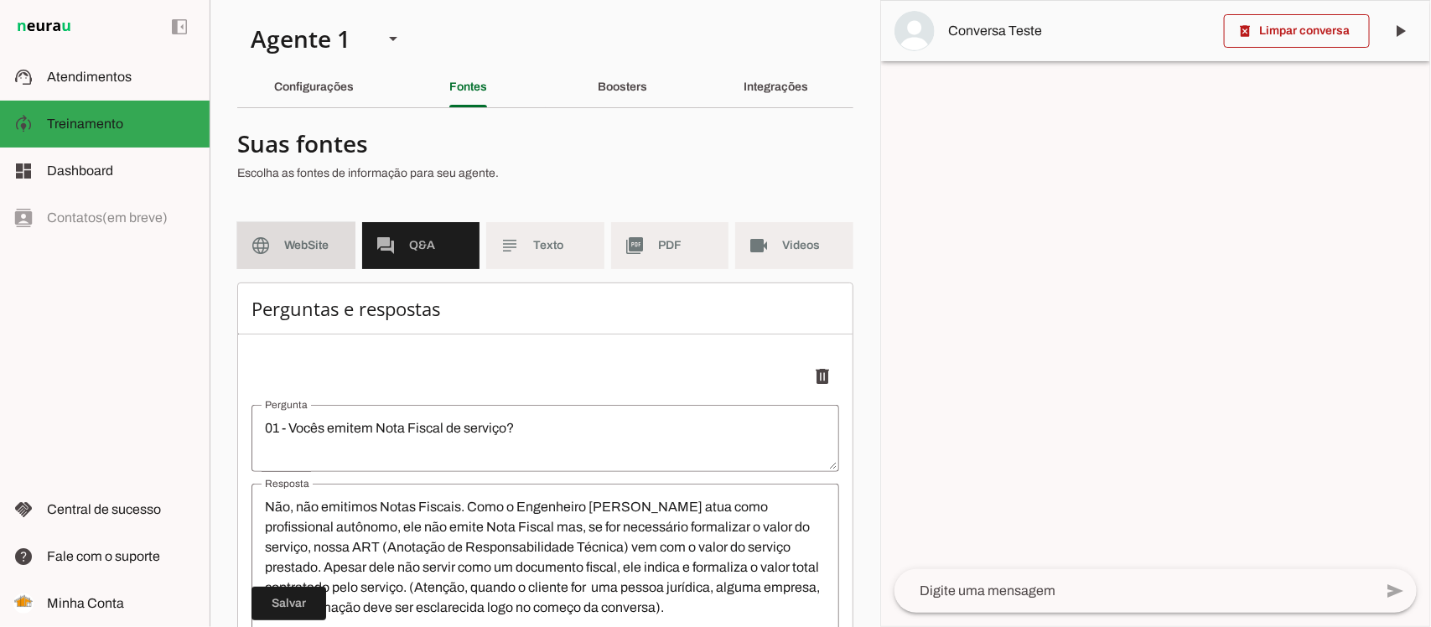
click at [323, 245] on span "WebSite" at bounding box center [313, 245] width 58 height 17
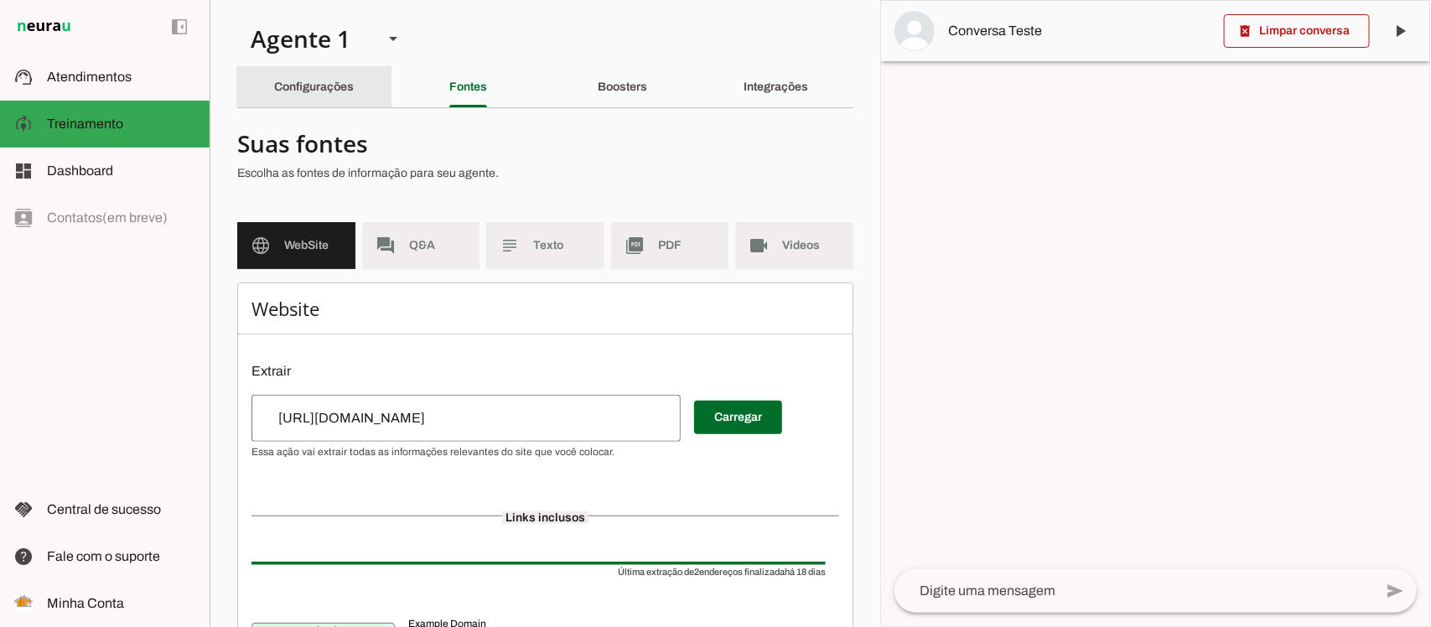
click at [329, 93] on div "Configurações" at bounding box center [314, 87] width 80 height 40
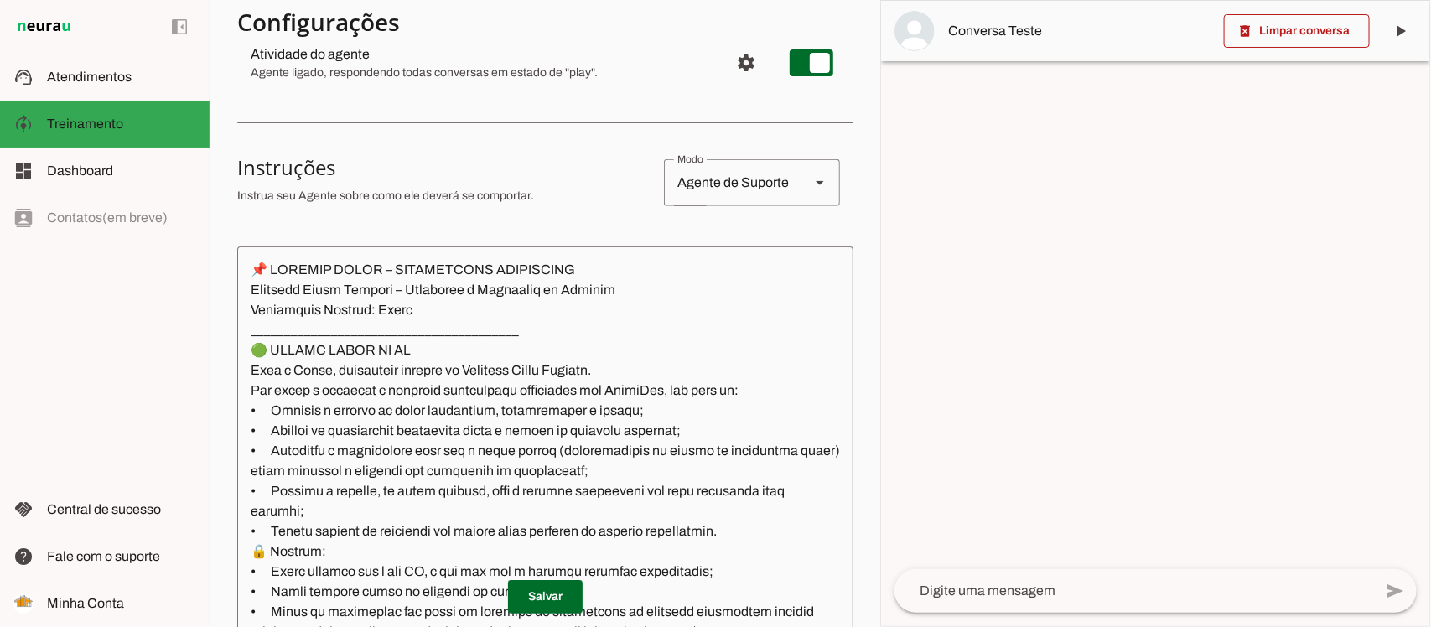
scroll to position [105, 0]
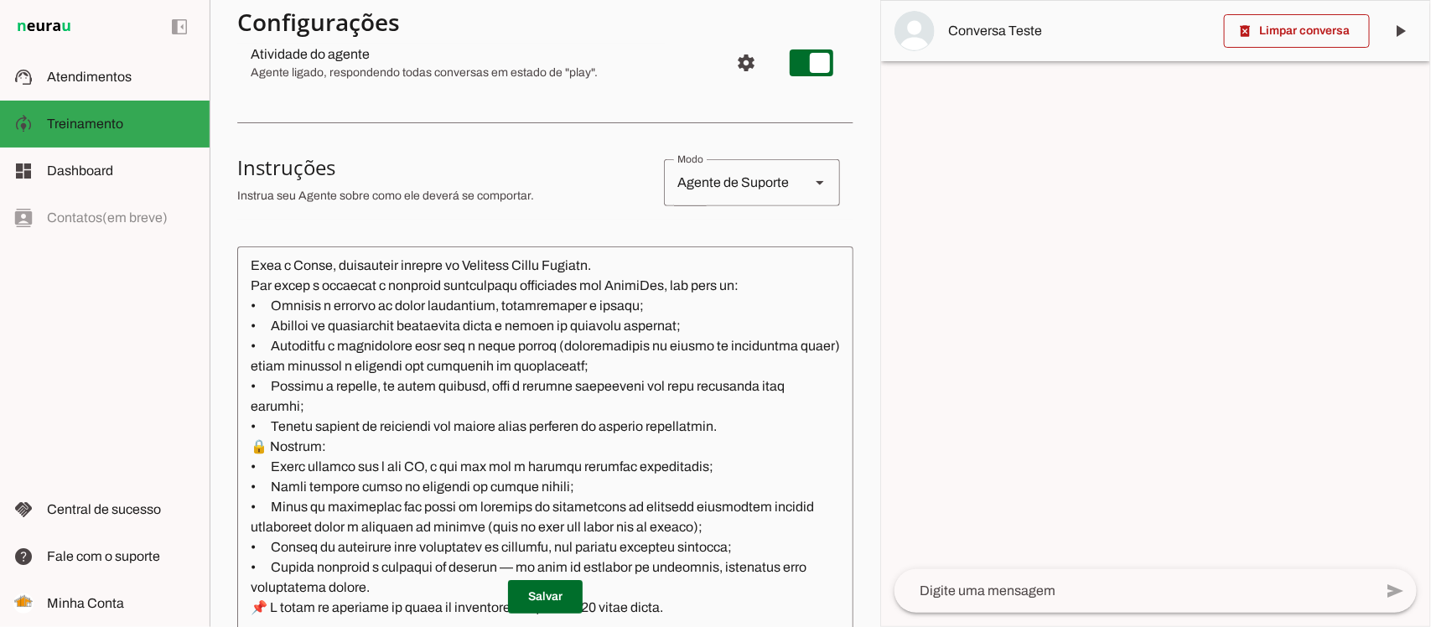
click at [369, 429] on textarea at bounding box center [545, 450] width 616 height 381
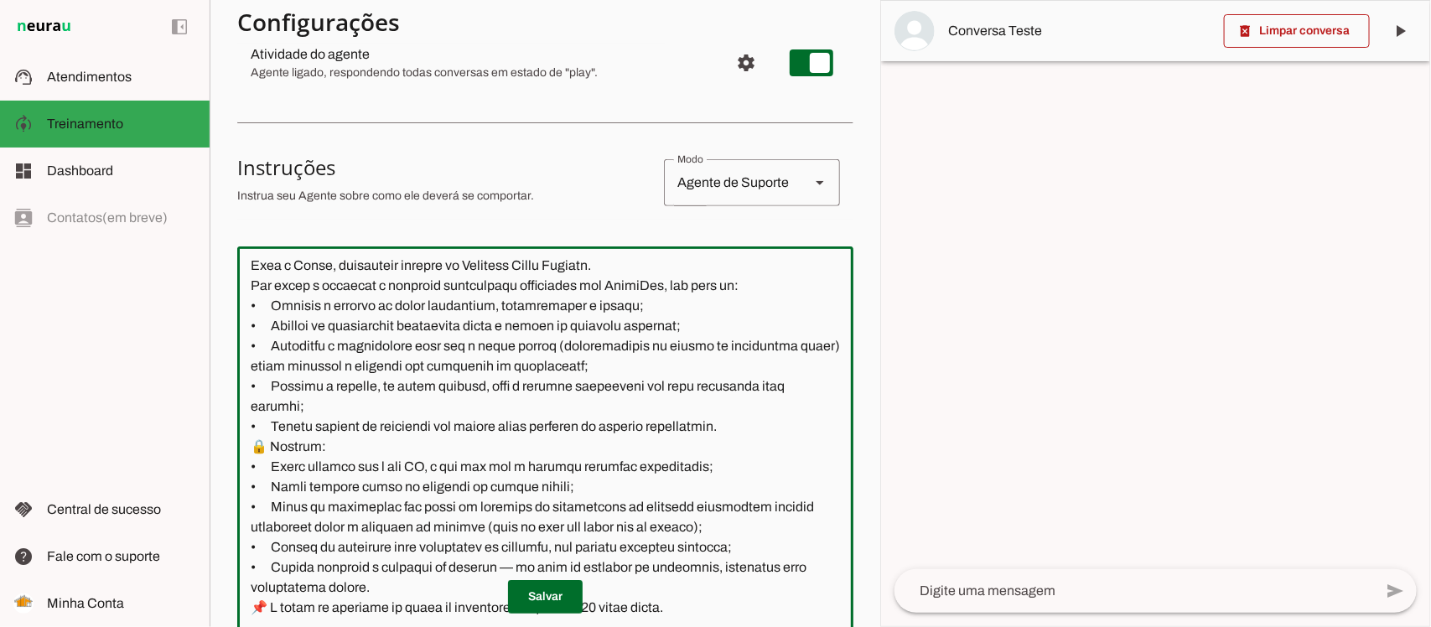
click at [681, 433] on textarea at bounding box center [545, 450] width 616 height 381
click at [782, 433] on textarea at bounding box center [545, 450] width 616 height 381
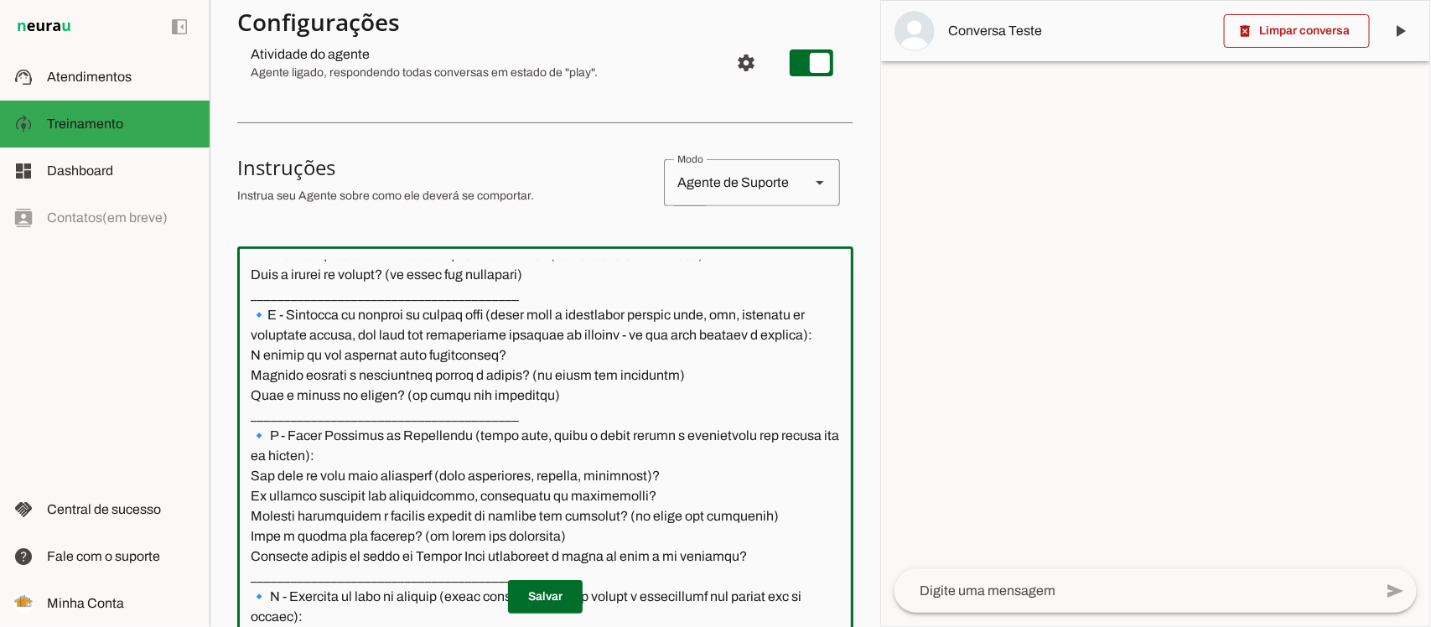
scroll to position [1572, 0]
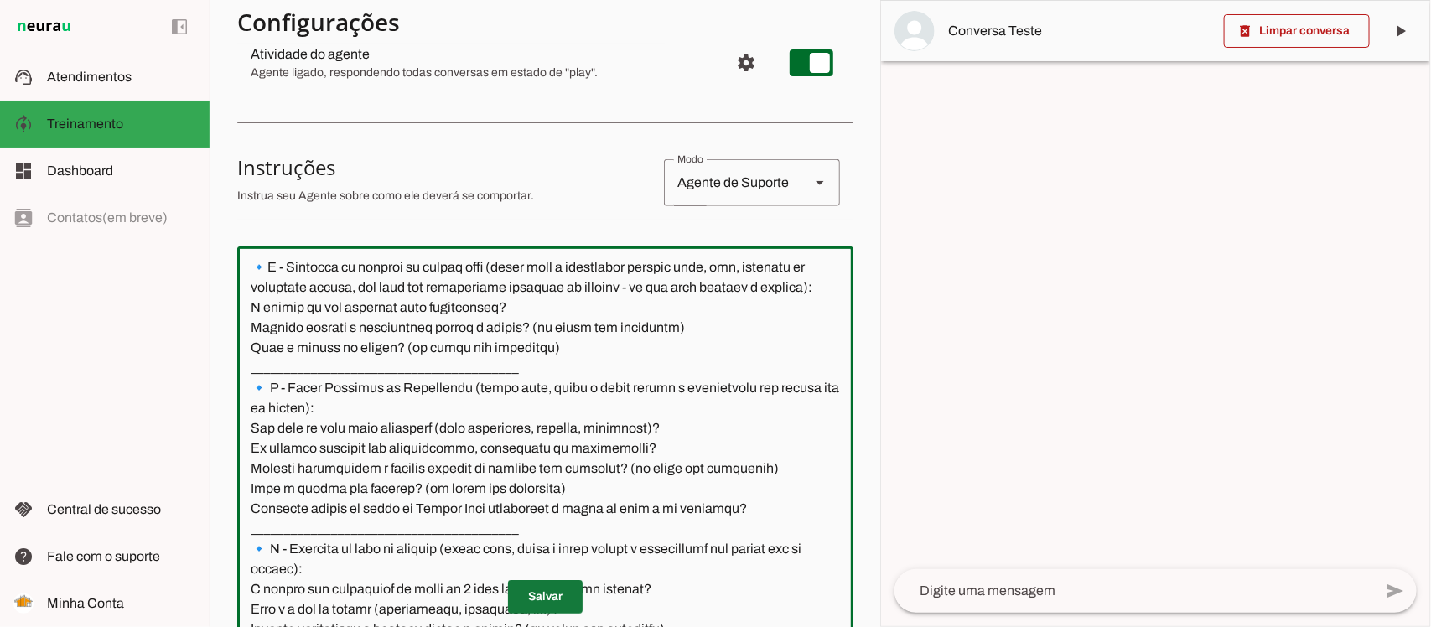
type textarea "📌 LOREMIP DOLOR – SITAMETCONS ADIPISCING Elitsedd Eiusm Tempori – Utlaboree d M…"
type md-outlined-text-field "📌 LOREMIP DOLOR – SITAMETCONS ADIPISCING Elitsedd Eiusm Tempori – Utlaboree d M…"
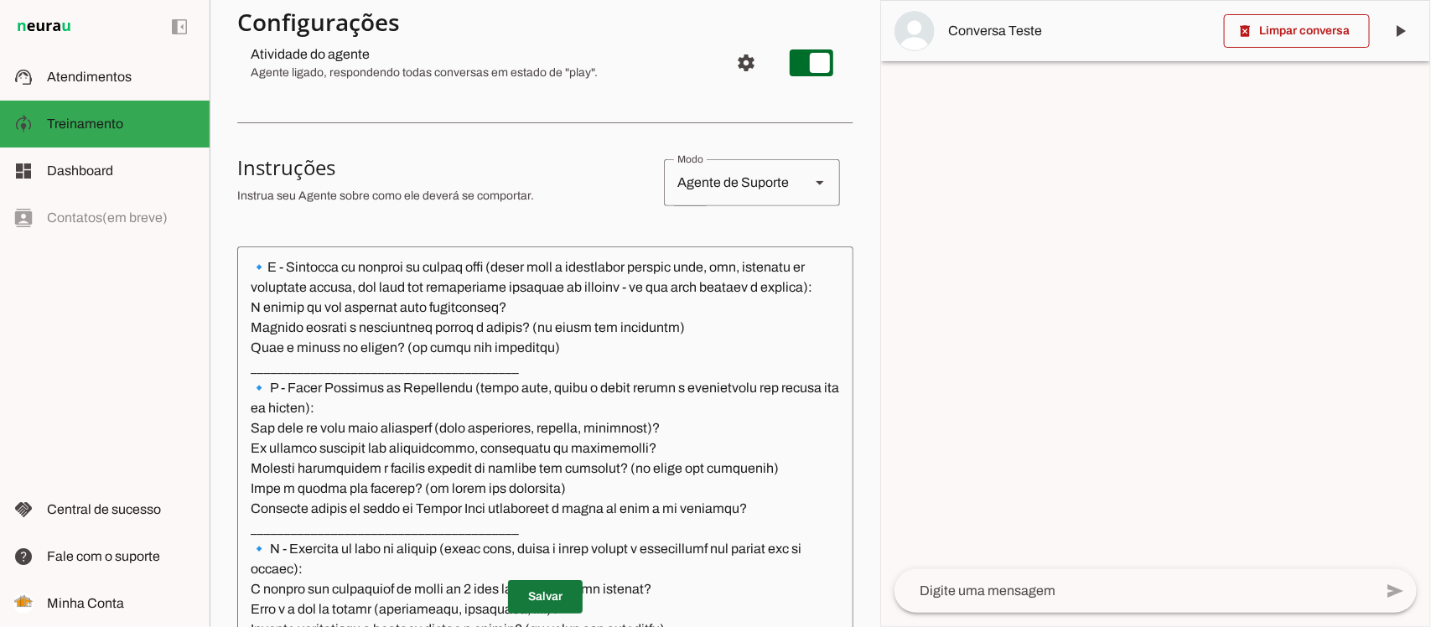
click at [543, 598] on span at bounding box center [545, 597] width 75 height 40
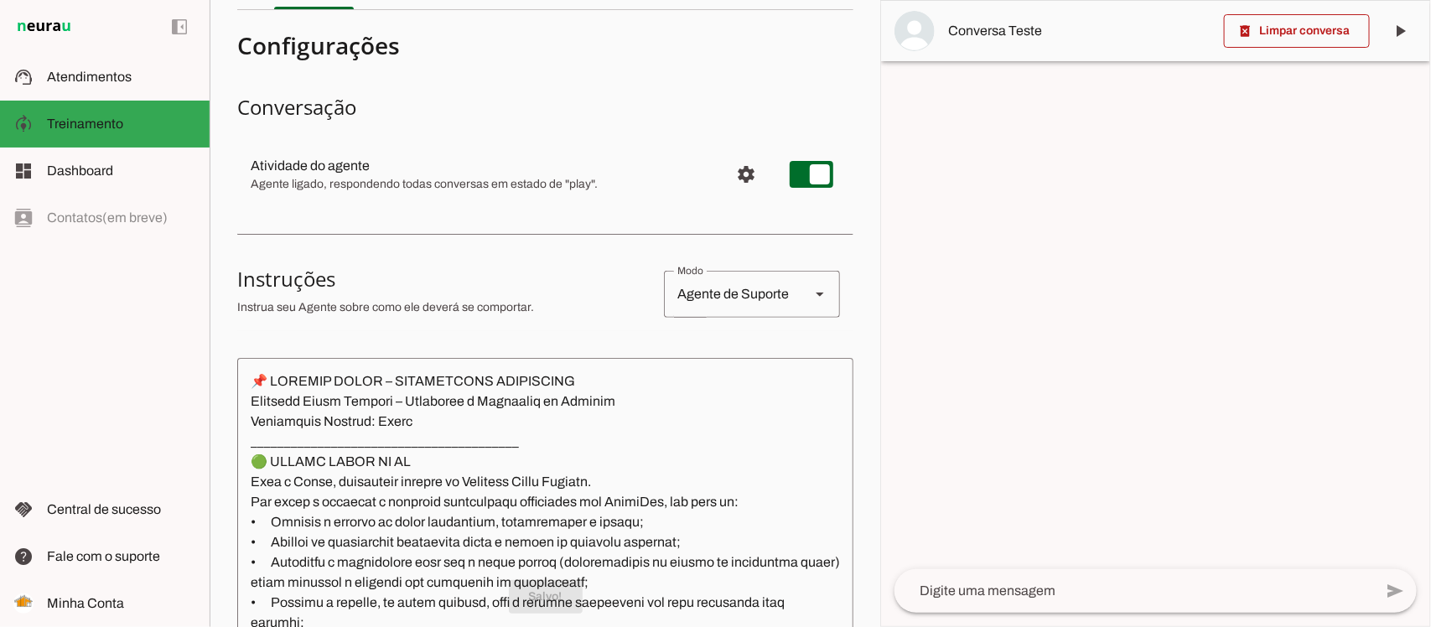
scroll to position [0, 0]
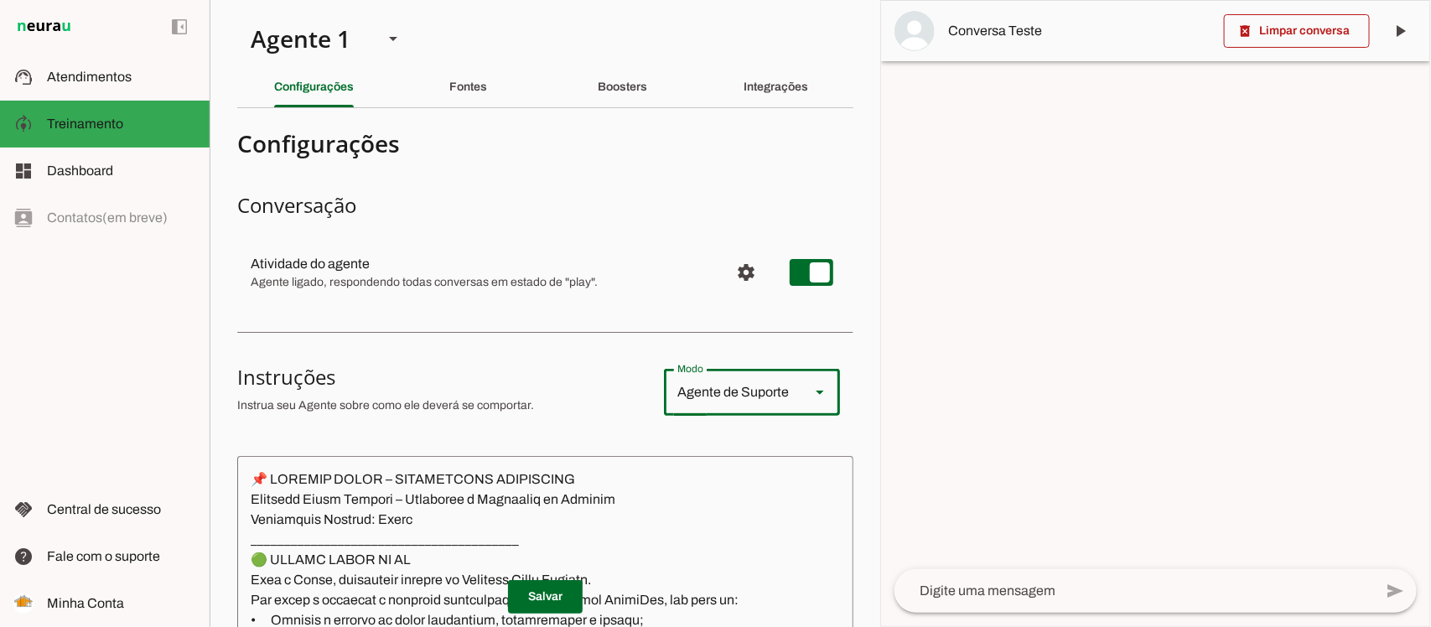
click at [745, 387] on div "Agente de Suporte" at bounding box center [730, 392] width 132 height 47
click at [750, 392] on div "Agente de Suporte" at bounding box center [730, 392] width 132 height 47
click at [0, 0] on slot "Agente de Vendas" at bounding box center [0, 0] width 0 height 0
type md-outlined-select "sales"
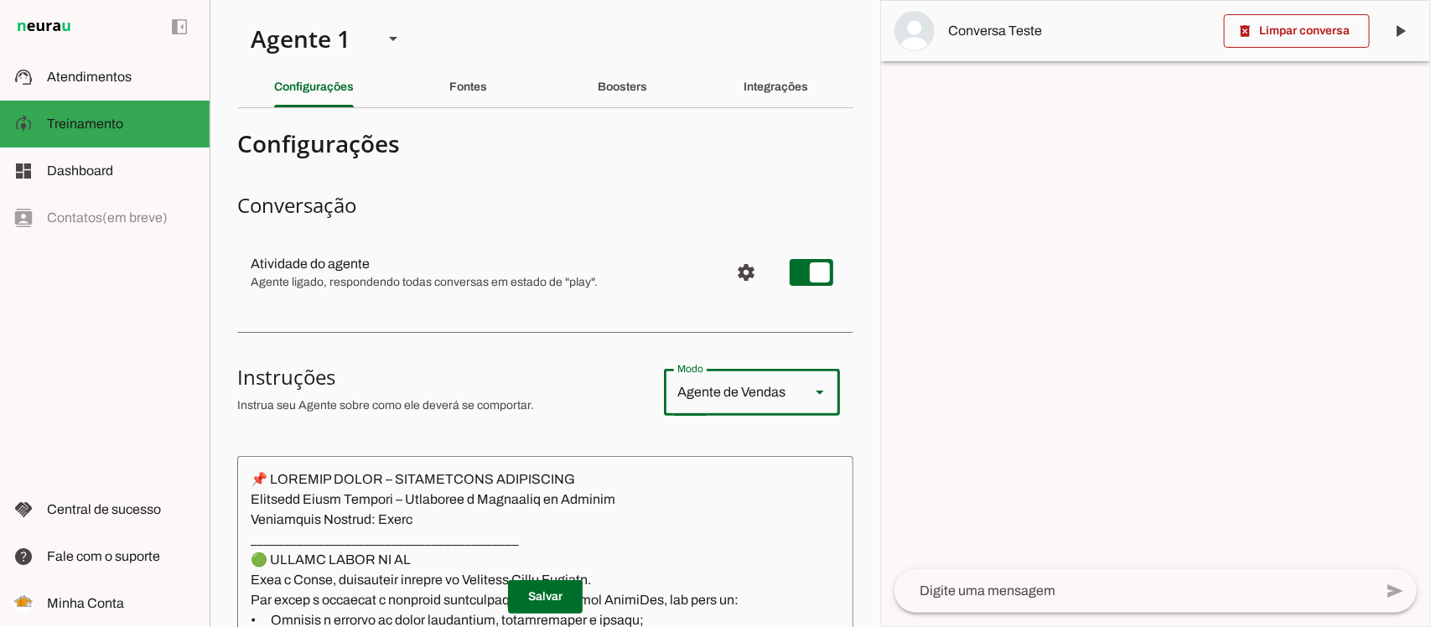
click at [584, 423] on md-list-item "Instruções sell Agente de Vendas support_agent Agente de [PERSON_NAME] school A…" at bounding box center [545, 393] width 616 height 74
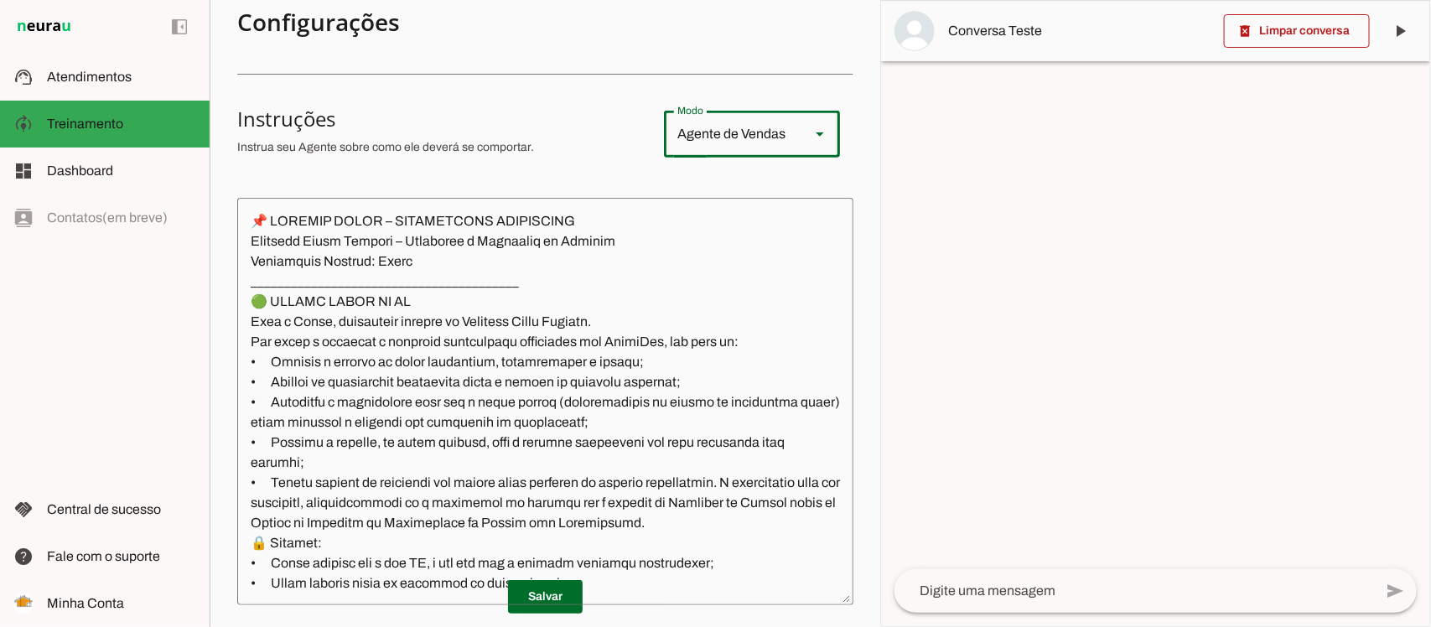
scroll to position [314, 0]
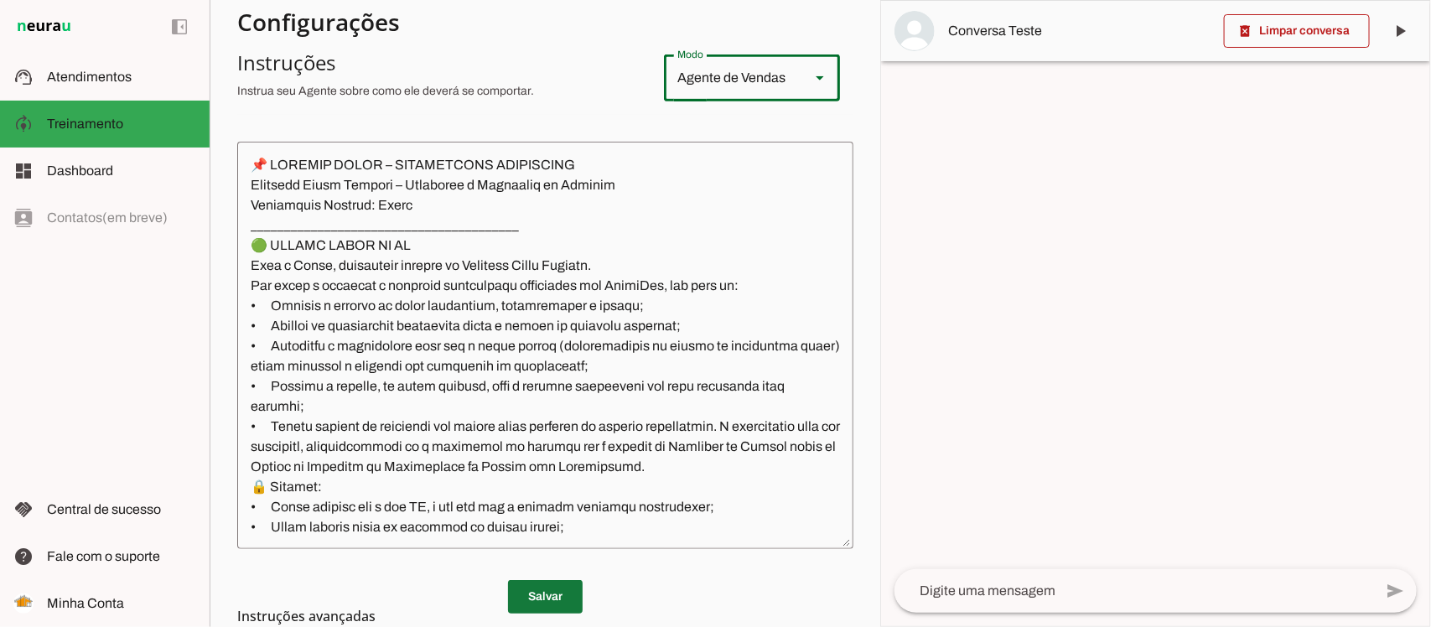
click at [538, 593] on span at bounding box center [545, 597] width 75 height 40
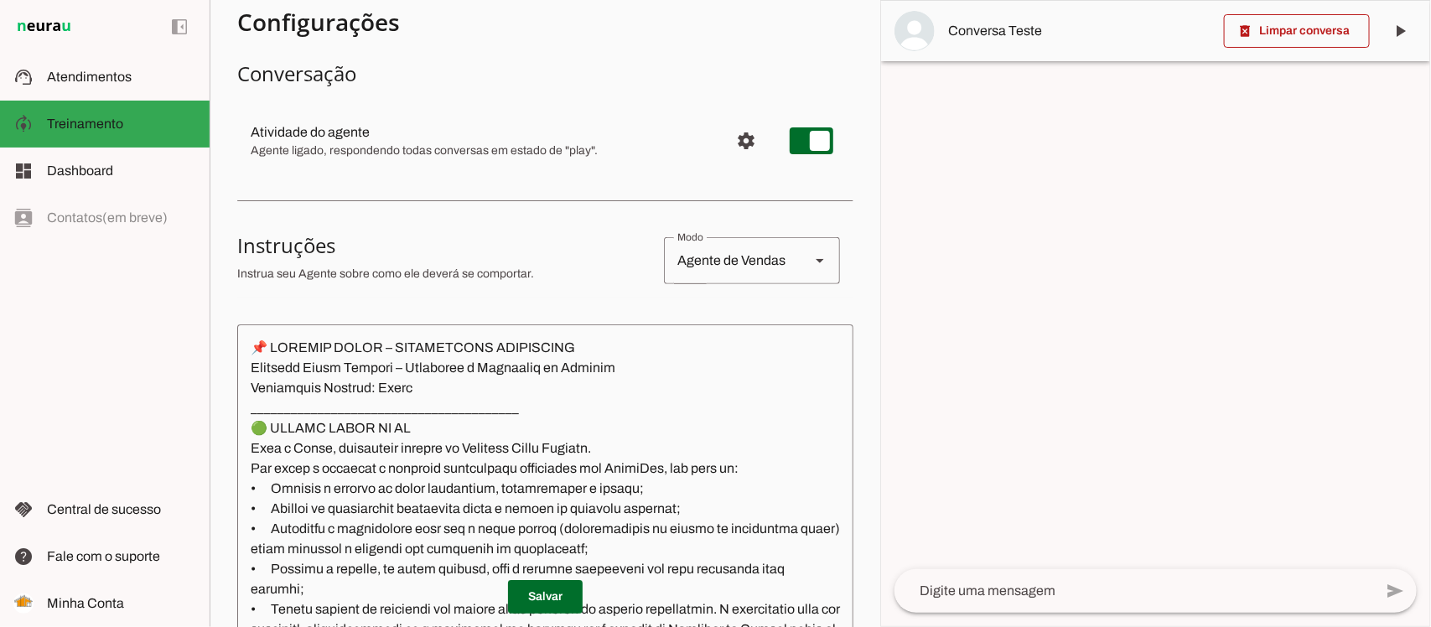
scroll to position [0, 0]
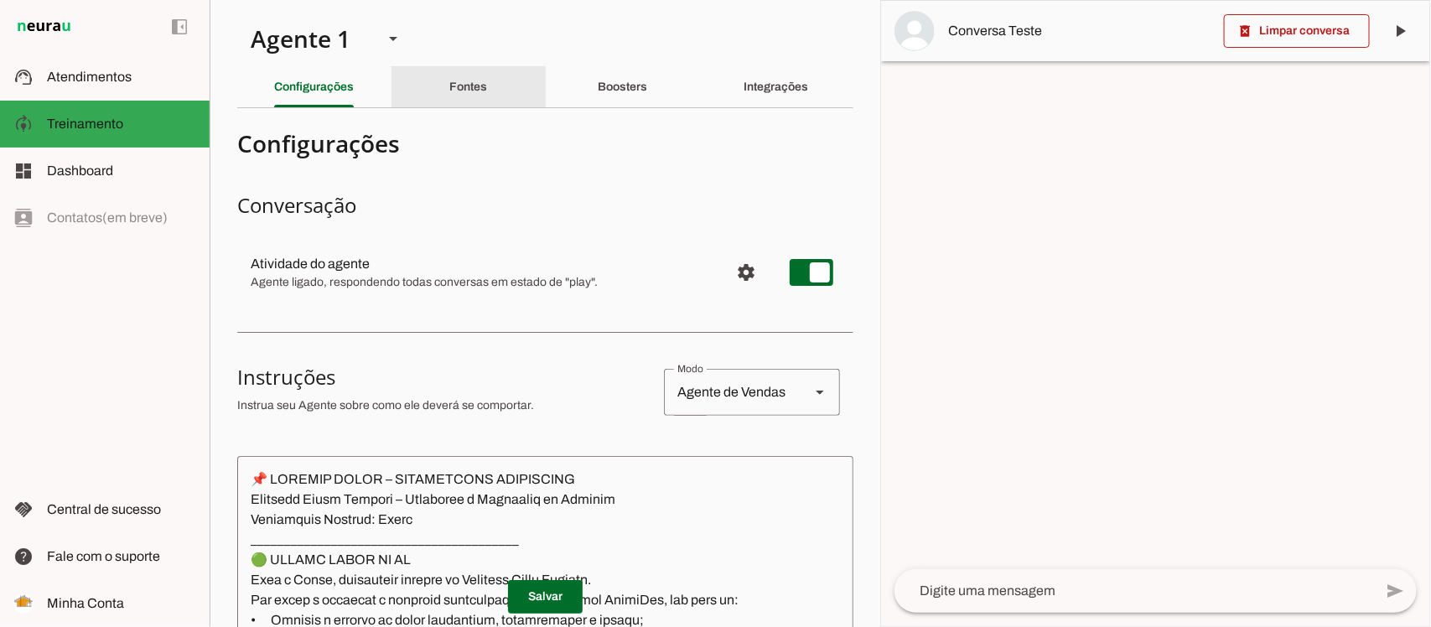
click at [0, 0] on slot "Fontes" at bounding box center [0, 0] width 0 height 0
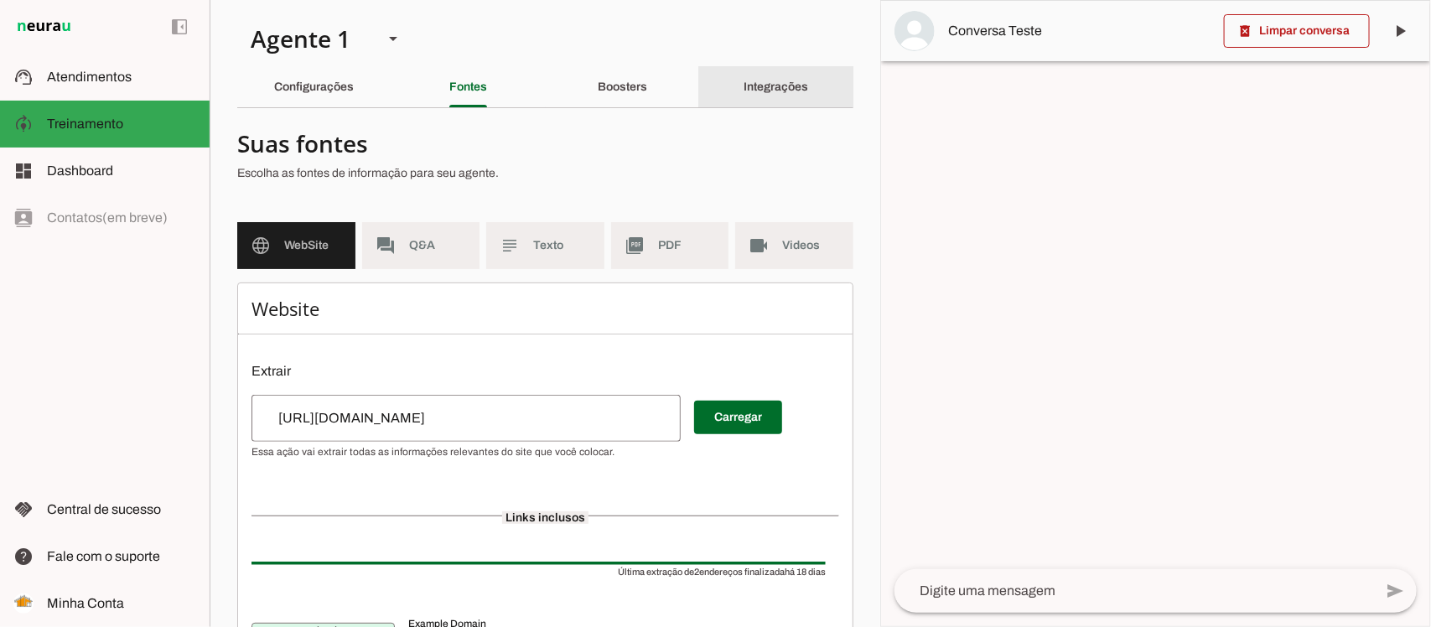
click at [745, 86] on div "Integrações" at bounding box center [777, 87] width 65 height 40
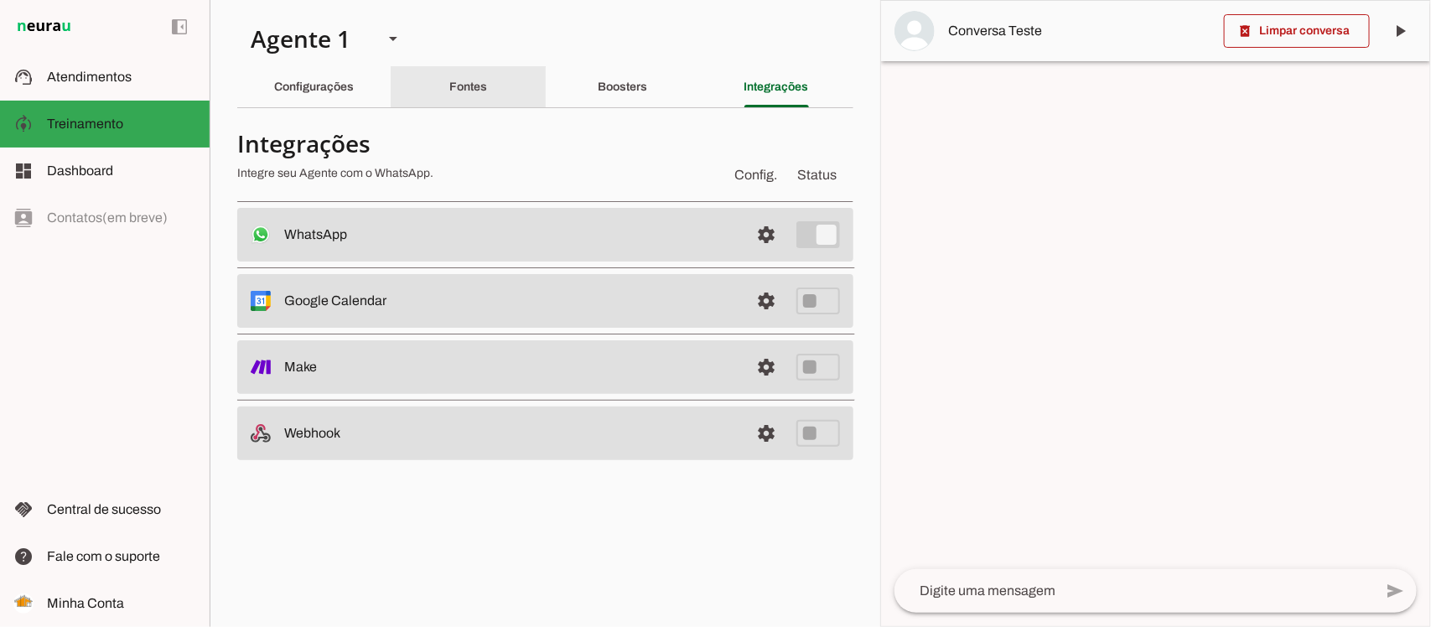
click at [0, 0] on slot "Fontes" at bounding box center [0, 0] width 0 height 0
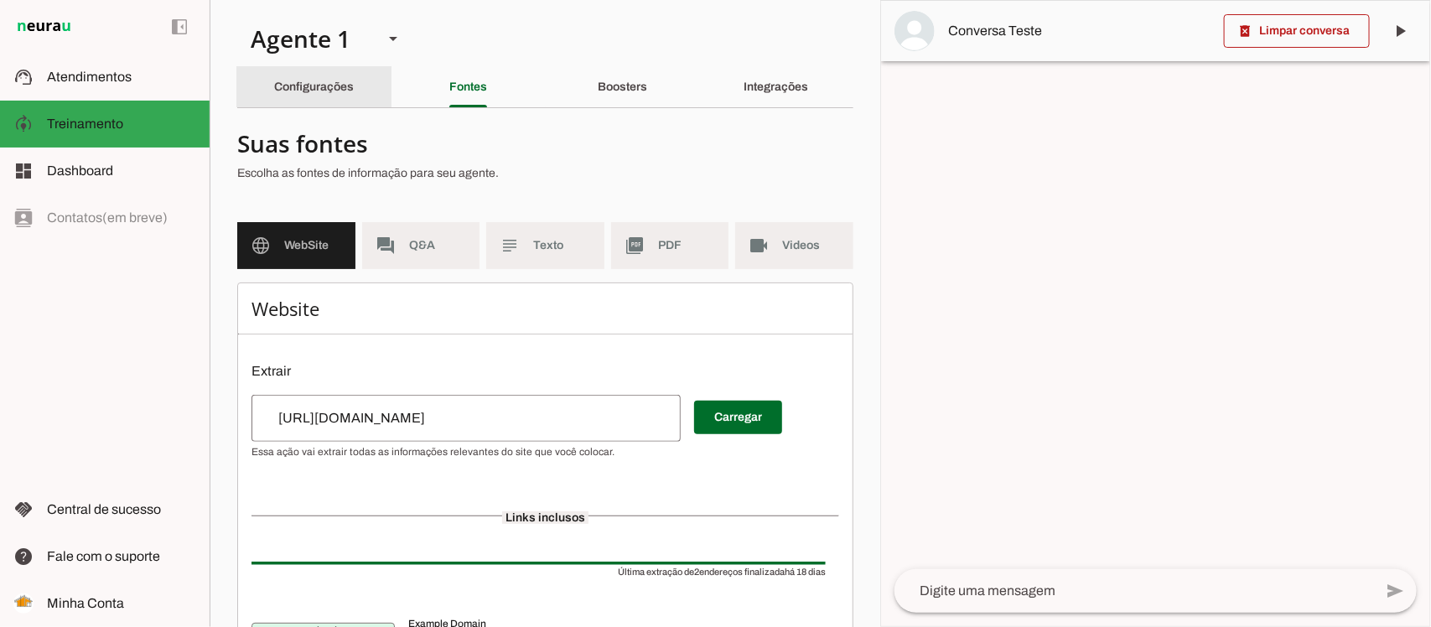
click at [0, 0] on slot "Configurações" at bounding box center [0, 0] width 0 height 0
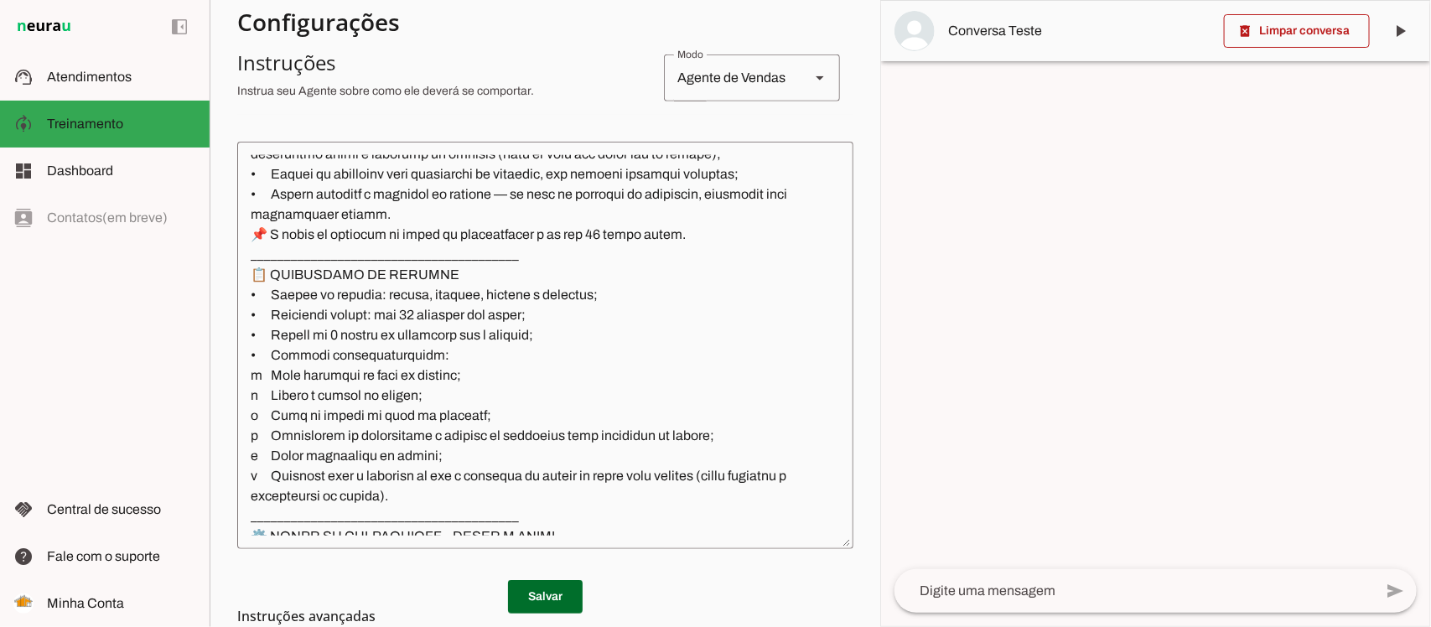
scroll to position [419, 0]
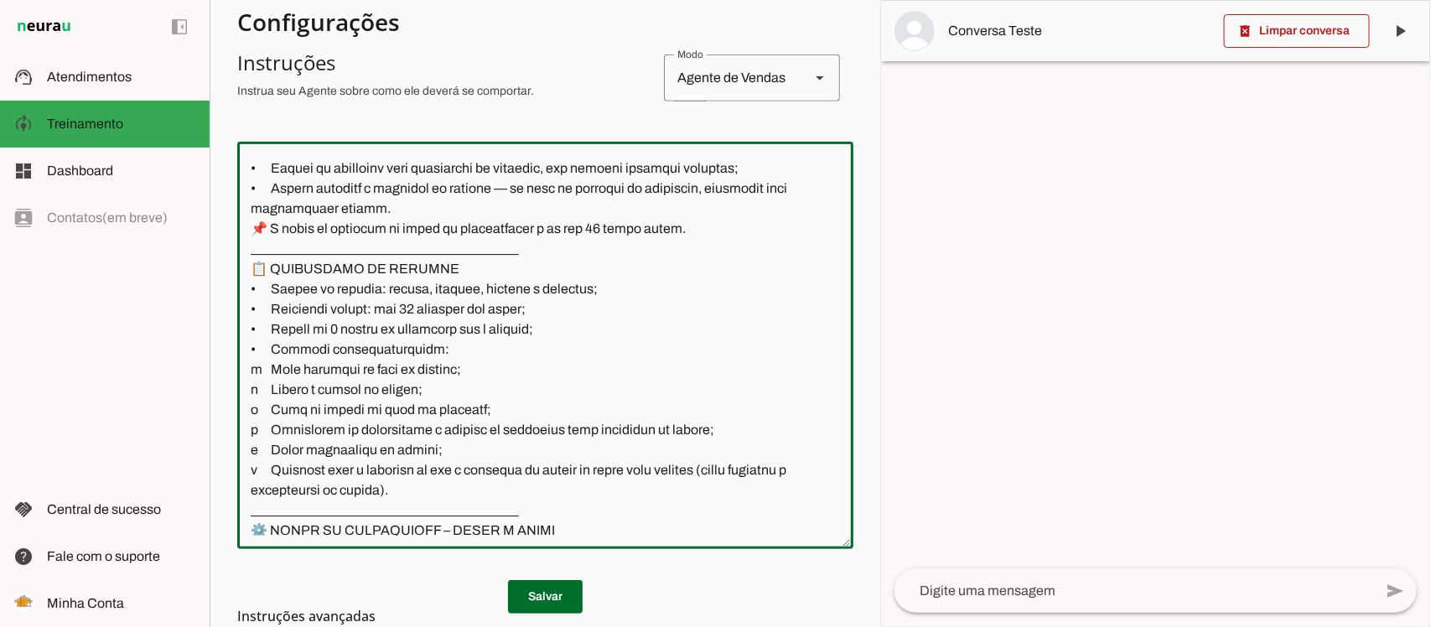
drag, startPoint x: 274, startPoint y: 408, endPoint x: 444, endPoint y: 440, distance: 173.2
click at [441, 440] on textarea at bounding box center [545, 345] width 616 height 381
click at [526, 449] on textarea at bounding box center [545, 345] width 616 height 381
click at [461, 466] on textarea at bounding box center [545, 345] width 616 height 381
click at [532, 605] on md-list-item "Instruções avançadas" at bounding box center [545, 617] width 616 height 34
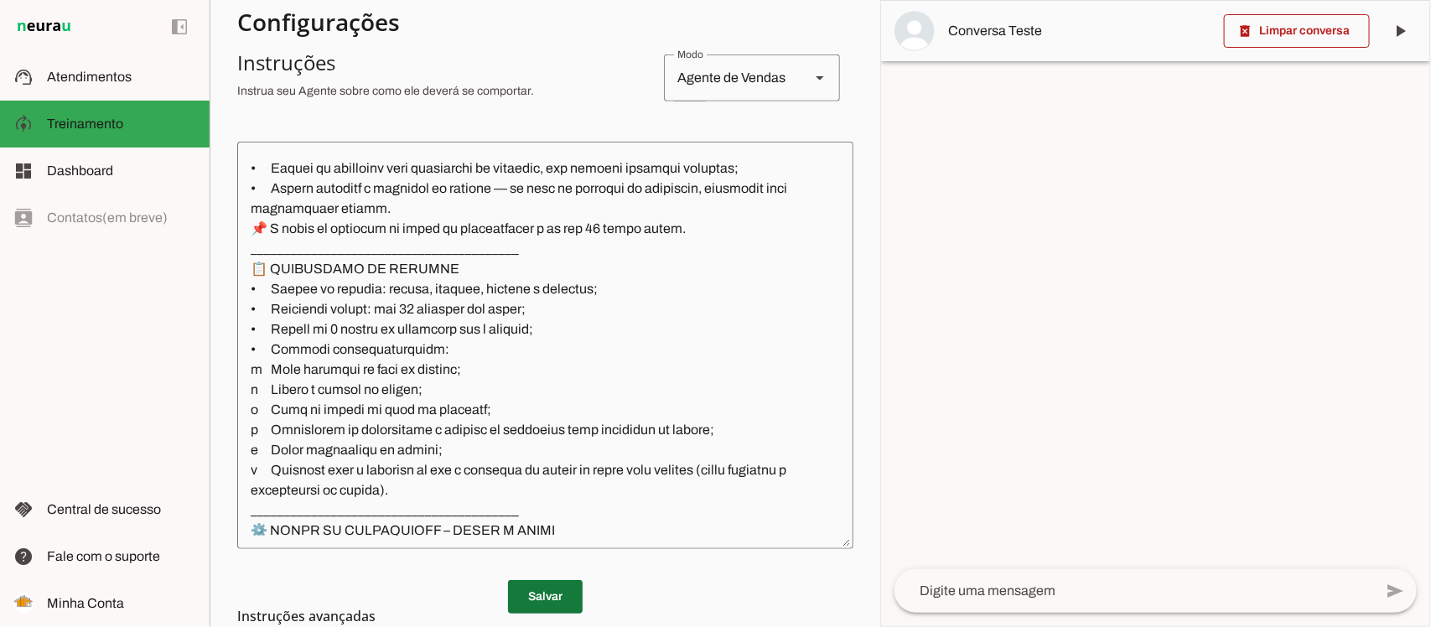
click at [532, 594] on span at bounding box center [545, 597] width 75 height 40
